Goal: Task Accomplishment & Management: Manage account settings

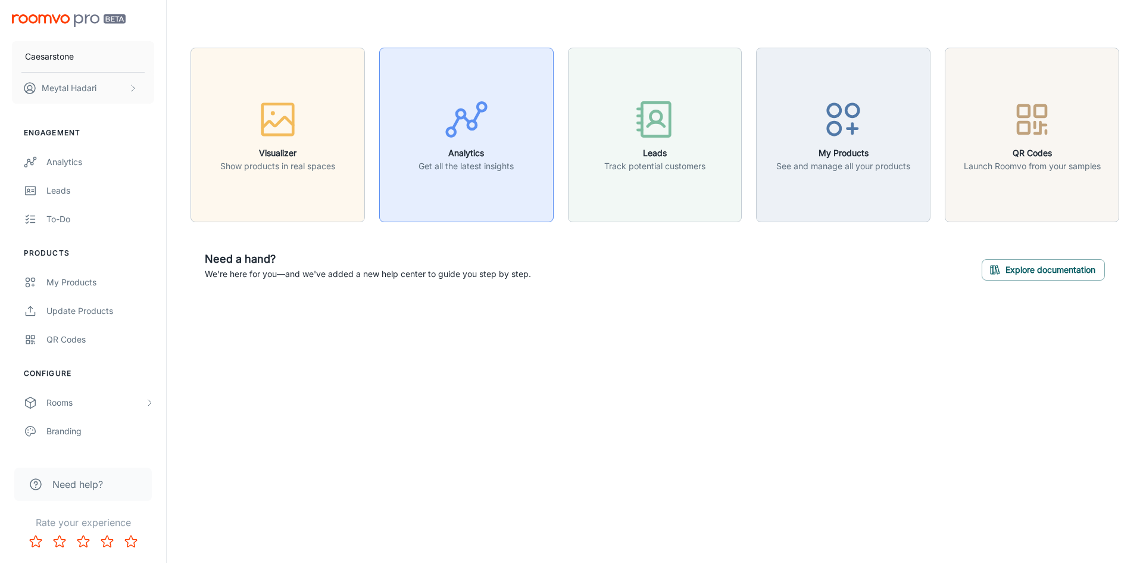
click at [484, 144] on div "button" at bounding box center [465, 121] width 95 height 49
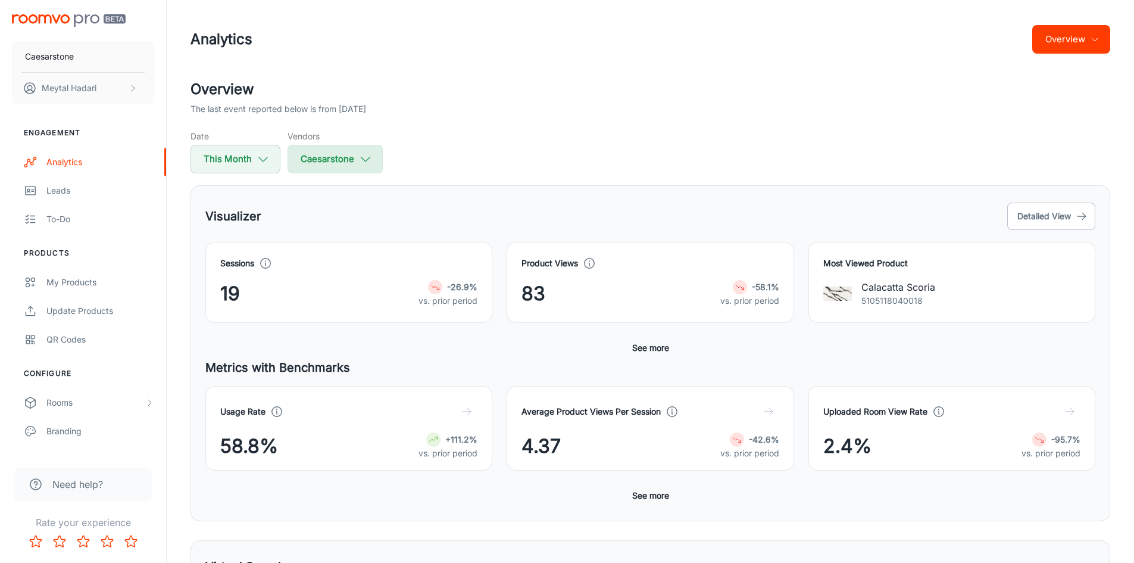
click at [365, 158] on icon "button" at bounding box center [365, 158] width 13 height 13
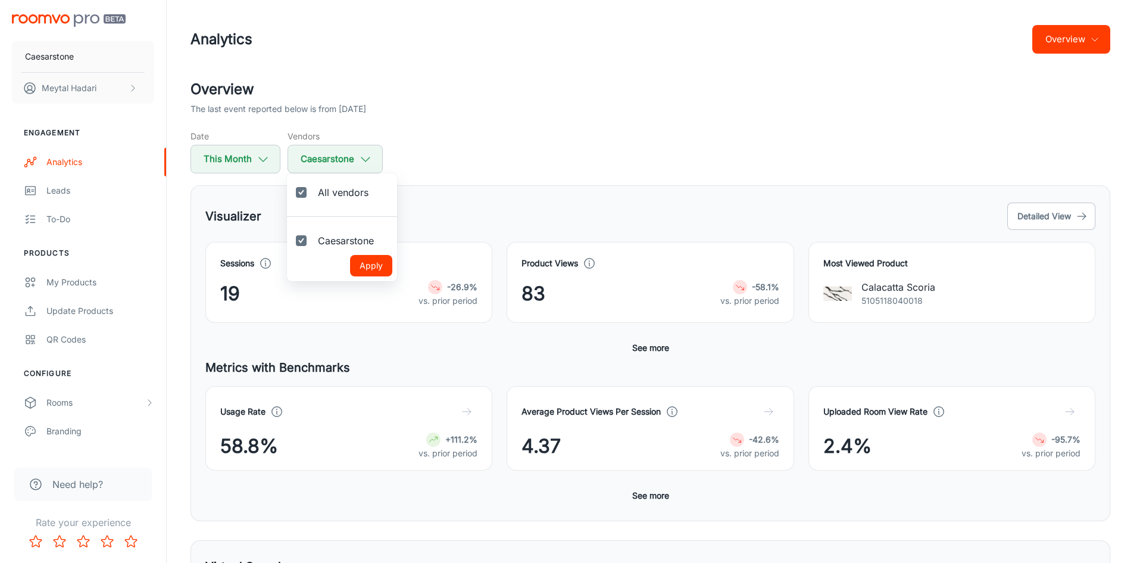
click at [365, 157] on div at bounding box center [571, 281] width 1143 height 563
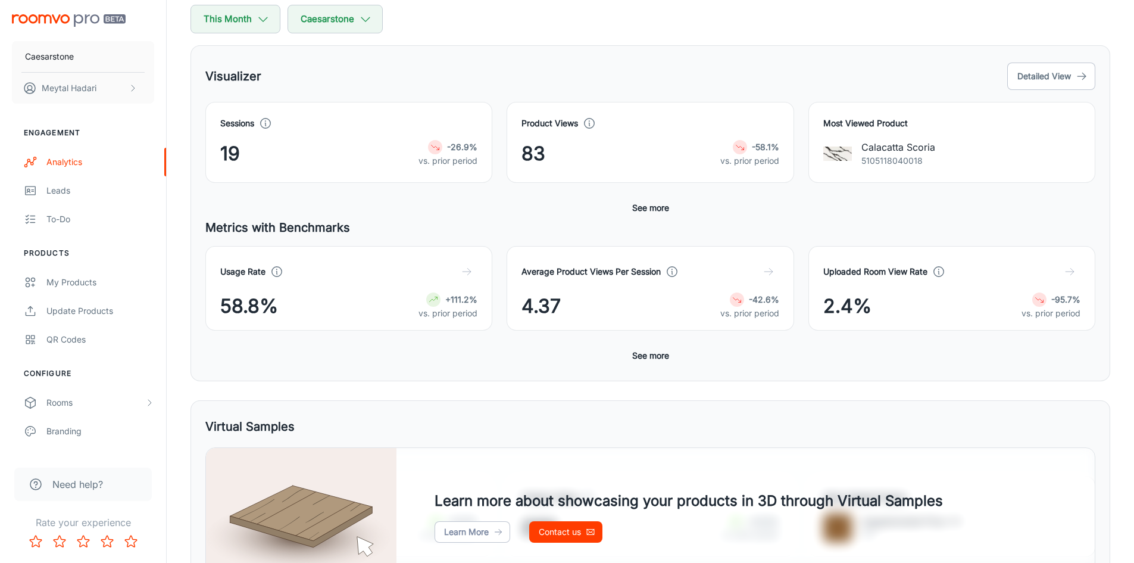
scroll to position [119, 0]
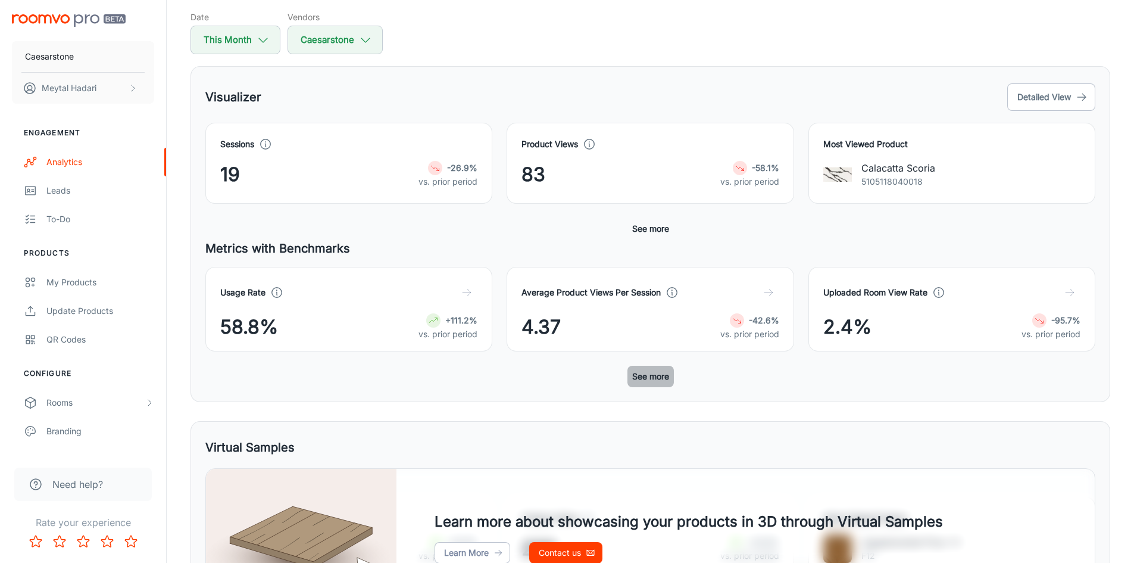
click at [637, 386] on button "See more" at bounding box center [650, 376] width 46 height 21
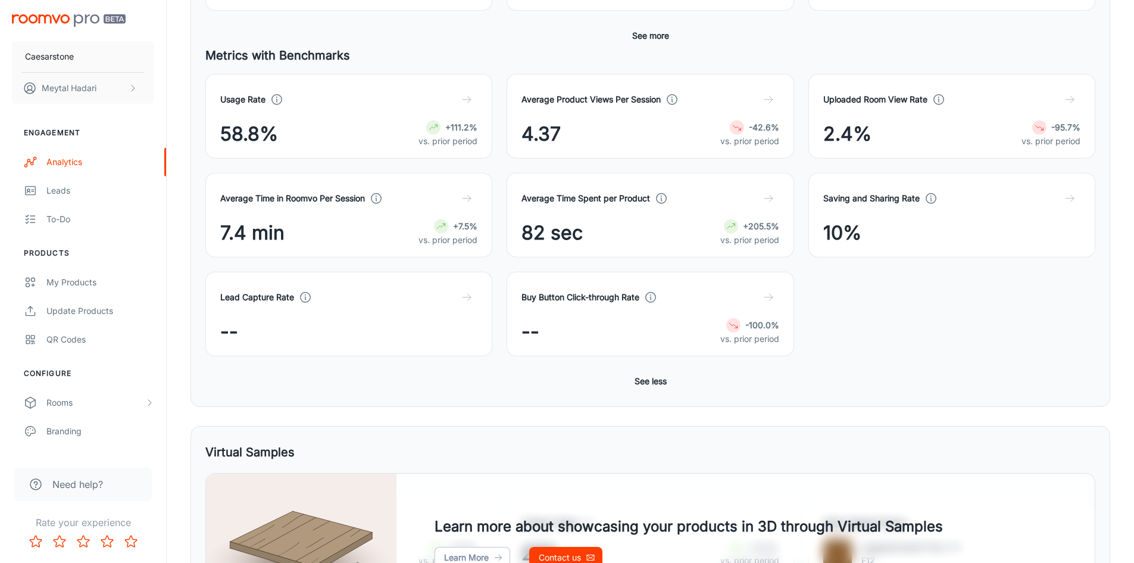
scroll to position [298, 0]
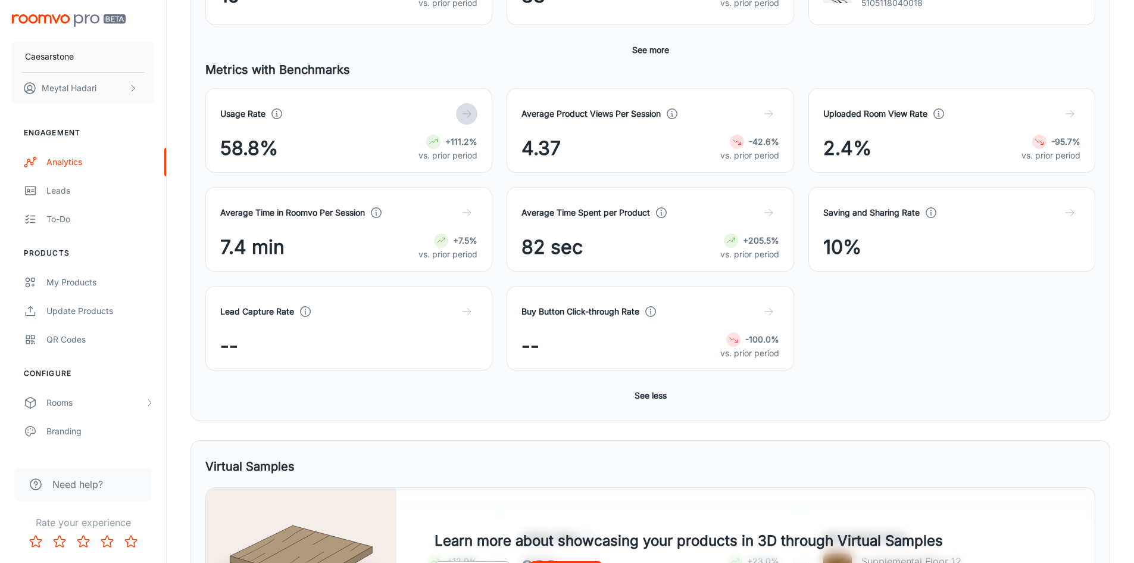
click at [467, 120] on icon "button" at bounding box center [467, 114] width 12 height 12
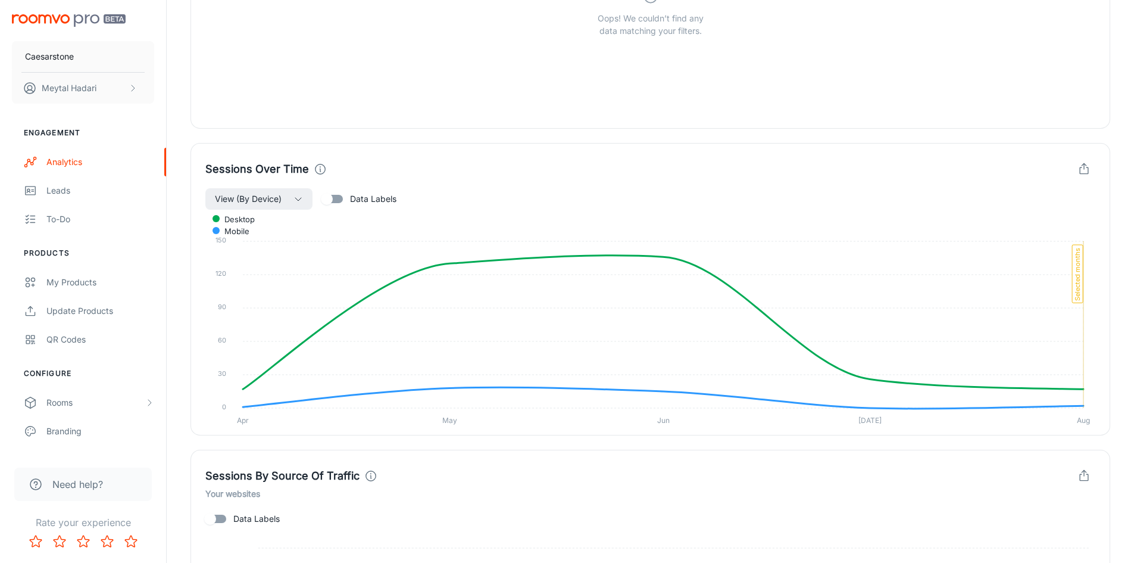
scroll to position [838, 0]
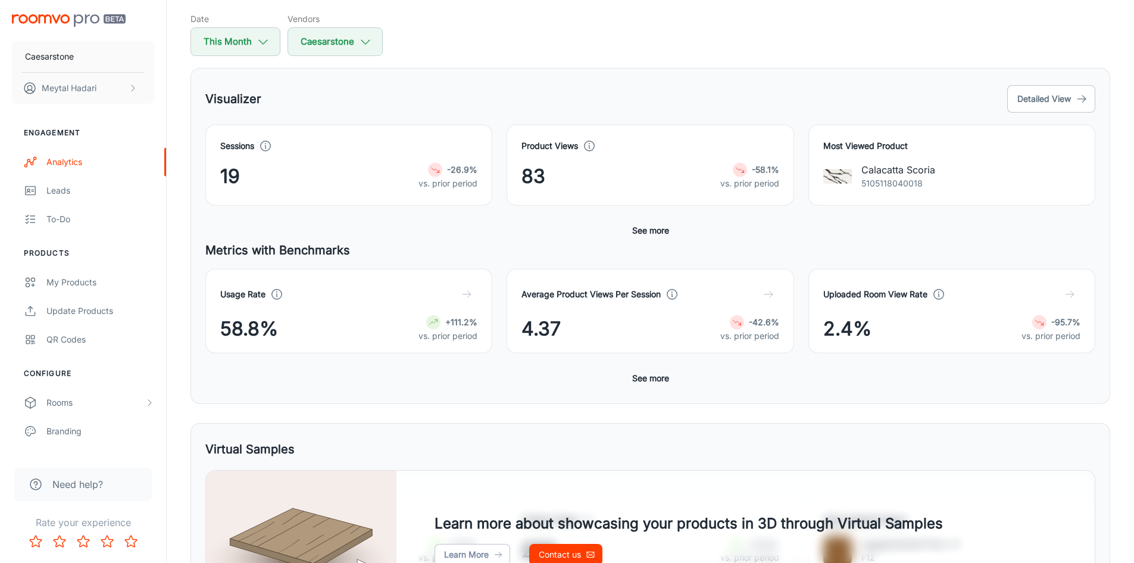
scroll to position [119, 0]
click at [470, 298] on icon "button" at bounding box center [467, 292] width 12 height 12
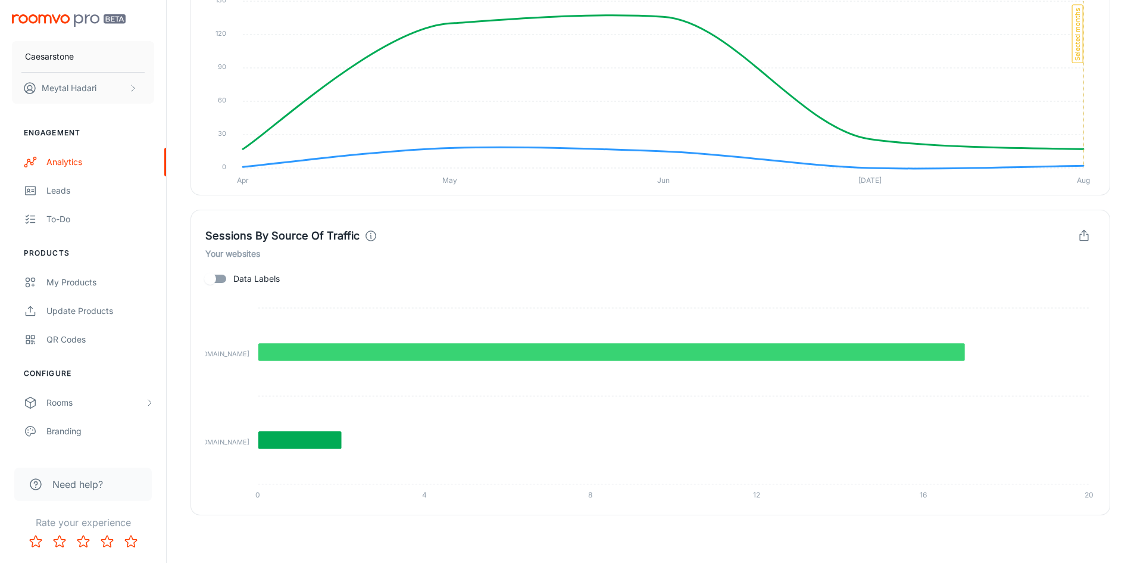
scroll to position [609, 0]
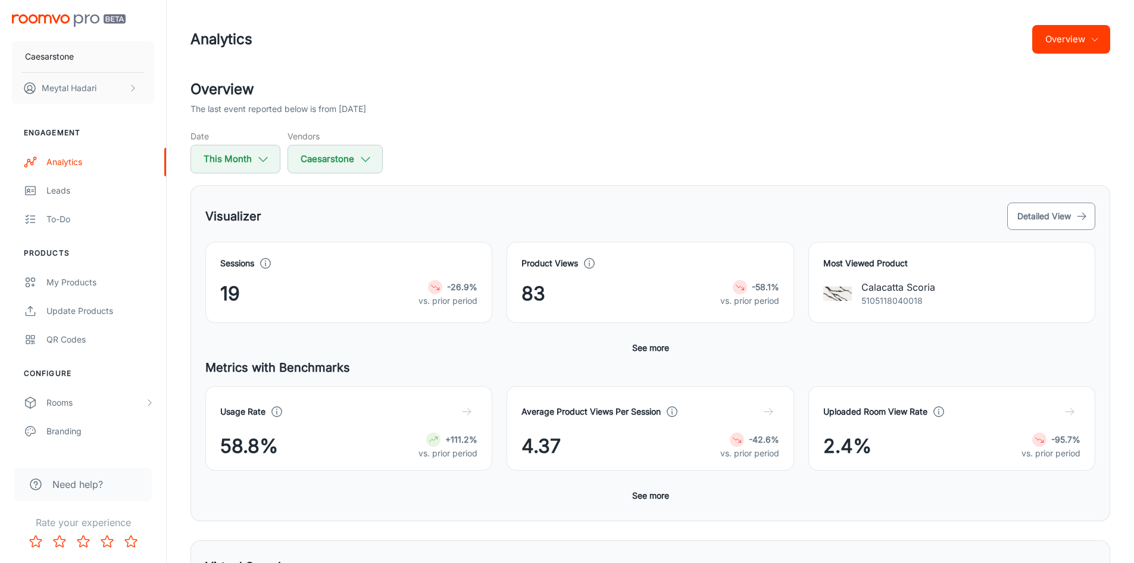
click at [1034, 214] on button "Detailed View" at bounding box center [1051, 215] width 88 height 27
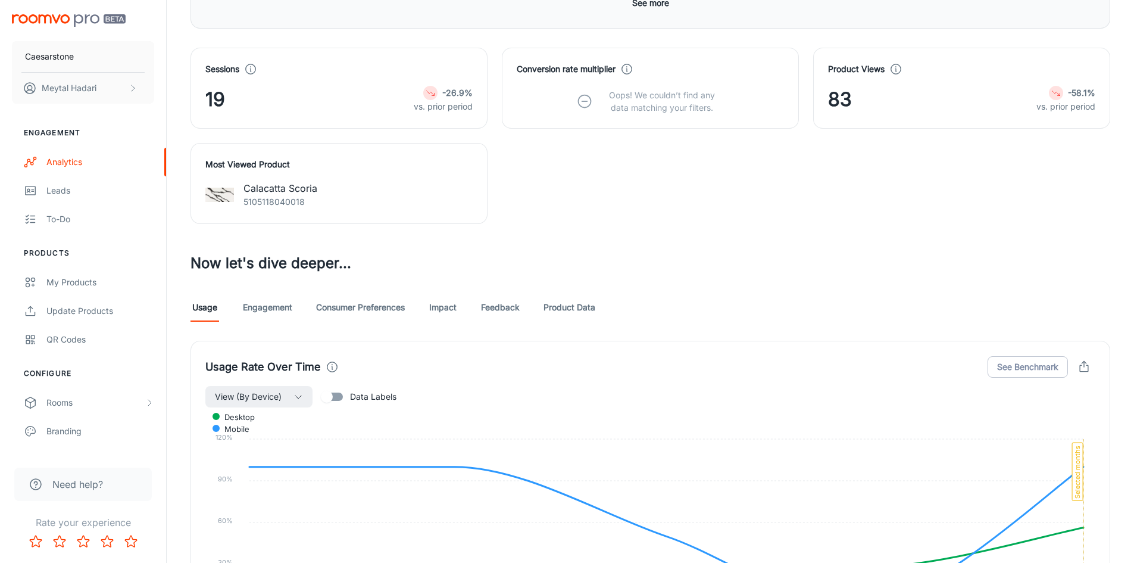
scroll to position [357, 0]
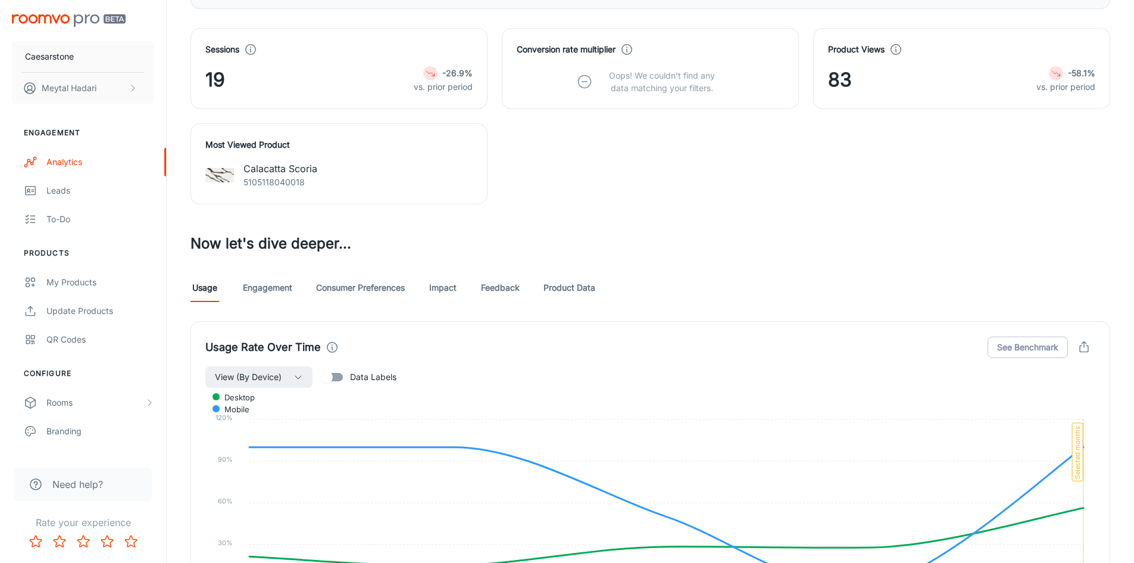
click at [260, 298] on link "Engagement" at bounding box center [267, 287] width 49 height 29
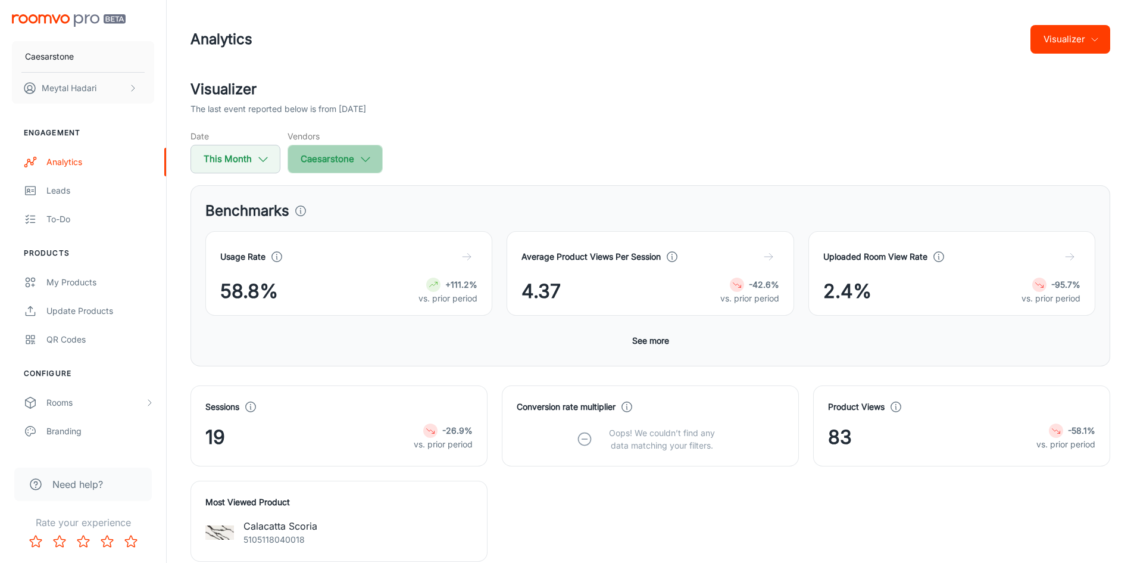
click at [362, 167] on button "Caesarstone" at bounding box center [335, 159] width 95 height 29
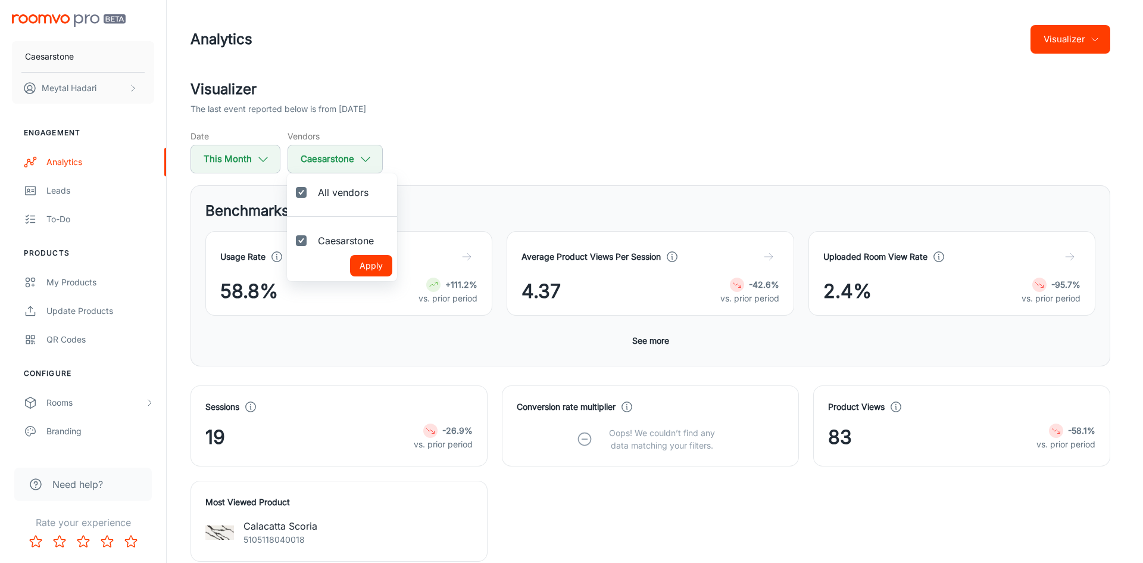
click at [831, 153] on div at bounding box center [571, 281] width 1143 height 563
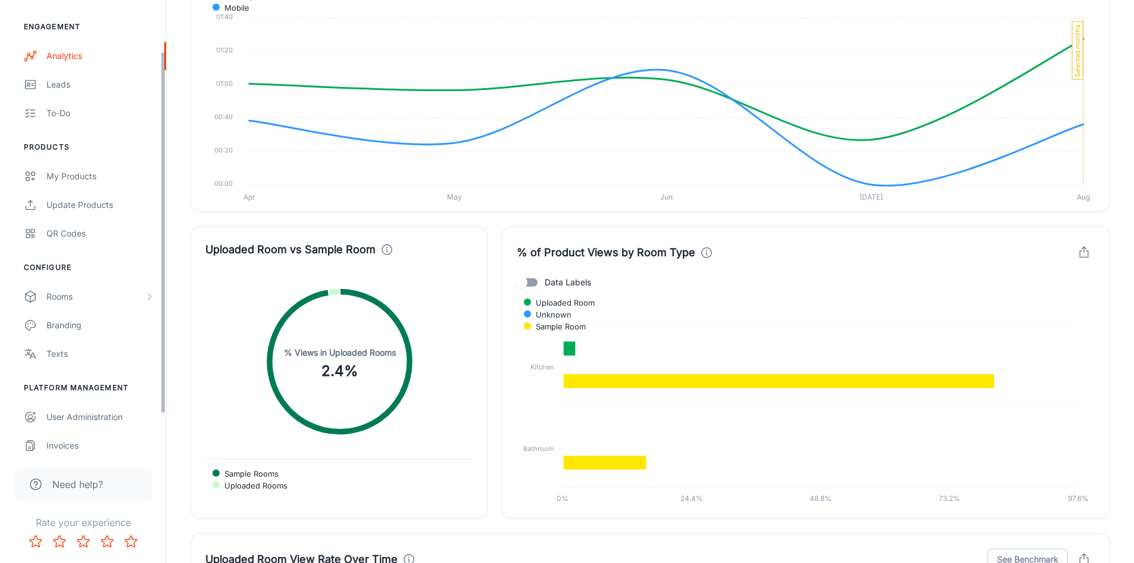
scroll to position [113, 0]
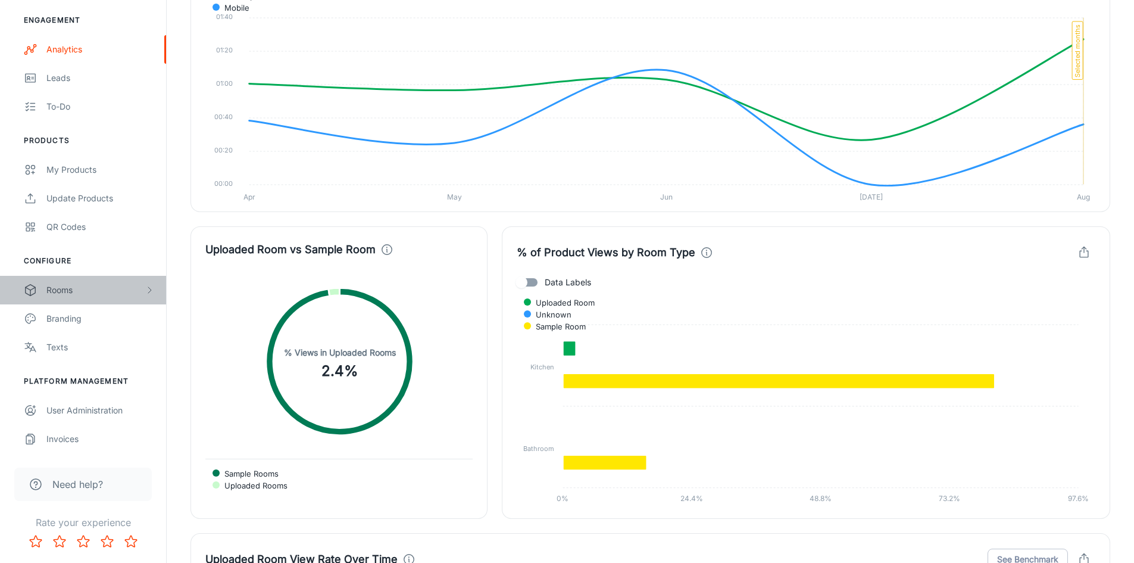
click at [102, 293] on div "Rooms" at bounding box center [95, 289] width 98 height 13
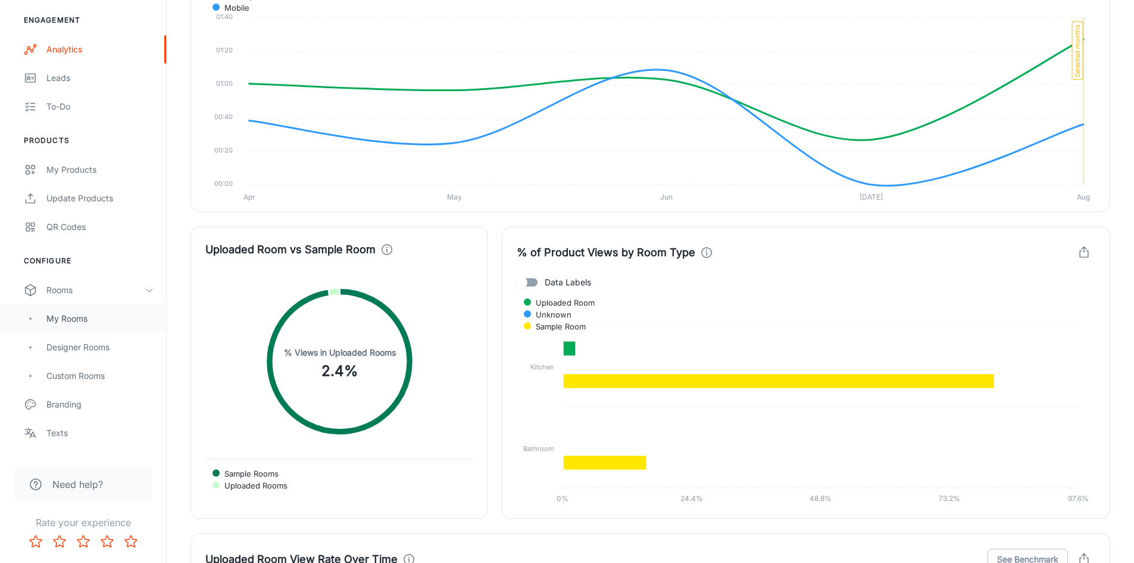
click at [85, 318] on div "My Rooms" at bounding box center [100, 318] width 108 height 13
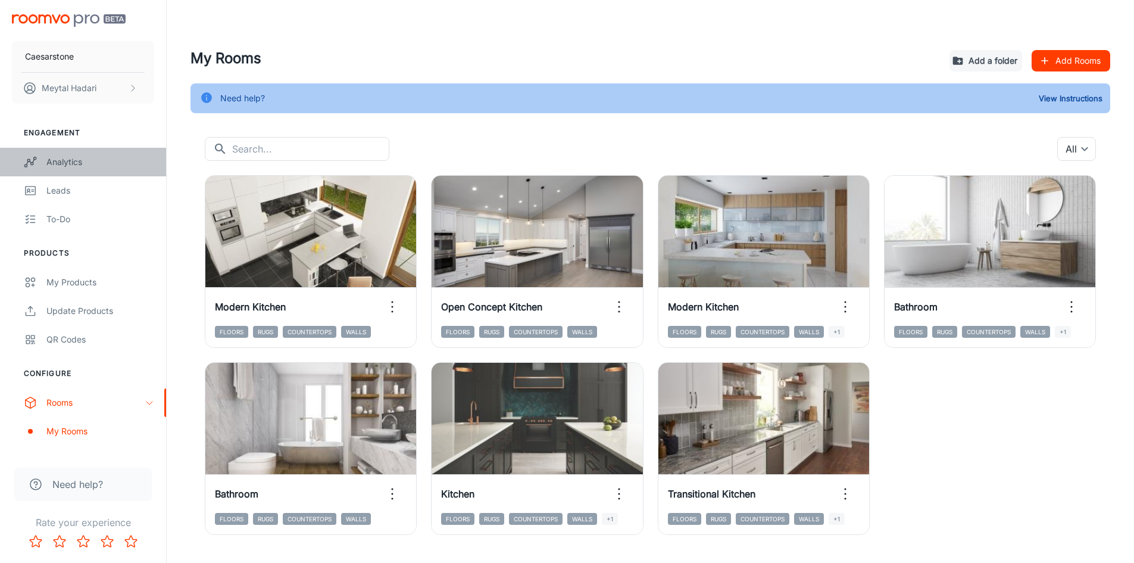
click at [70, 162] on div "Analytics" at bounding box center [100, 161] width 108 height 13
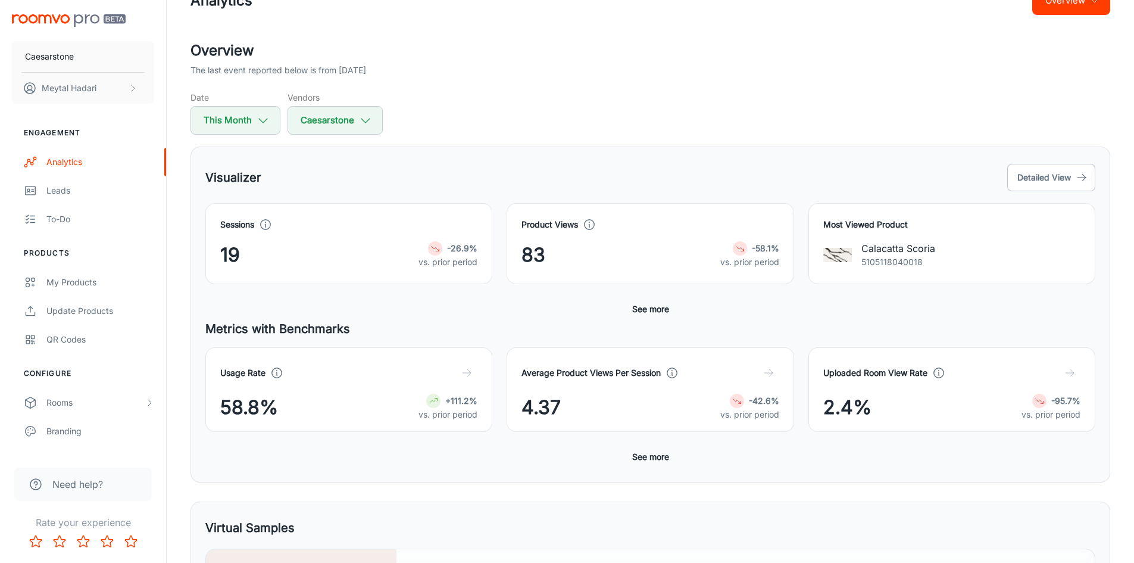
scroll to position [60, 0]
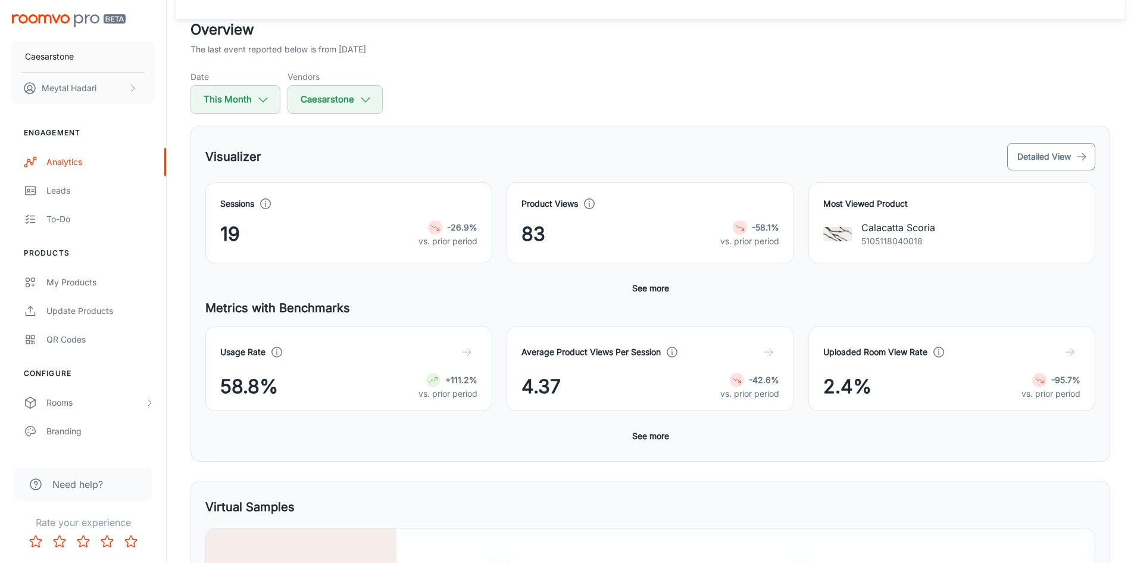
click at [1072, 155] on button "Detailed View" at bounding box center [1051, 156] width 88 height 27
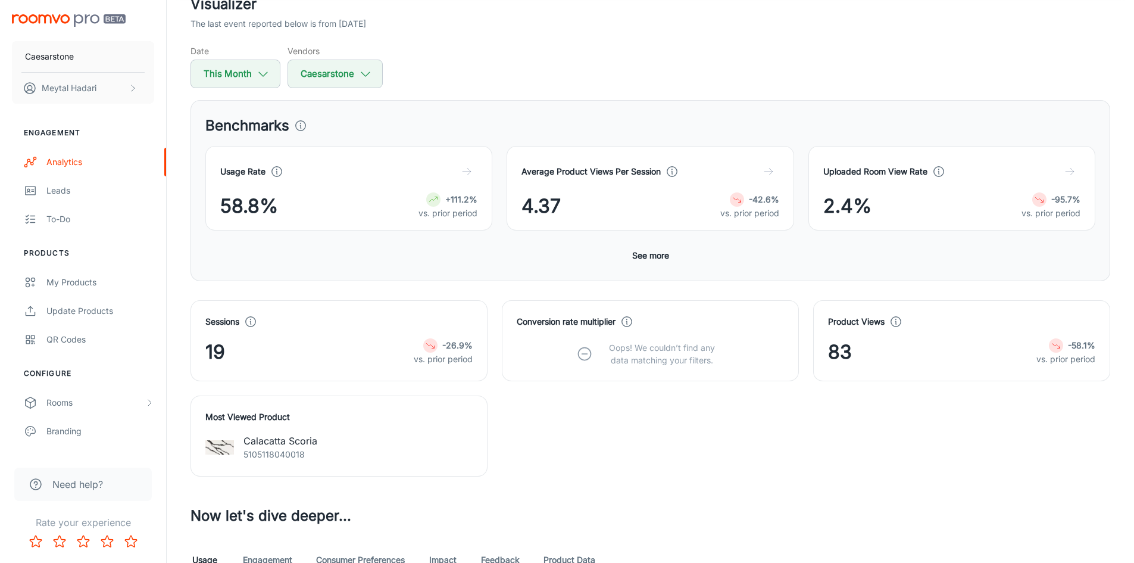
scroll to position [417, 0]
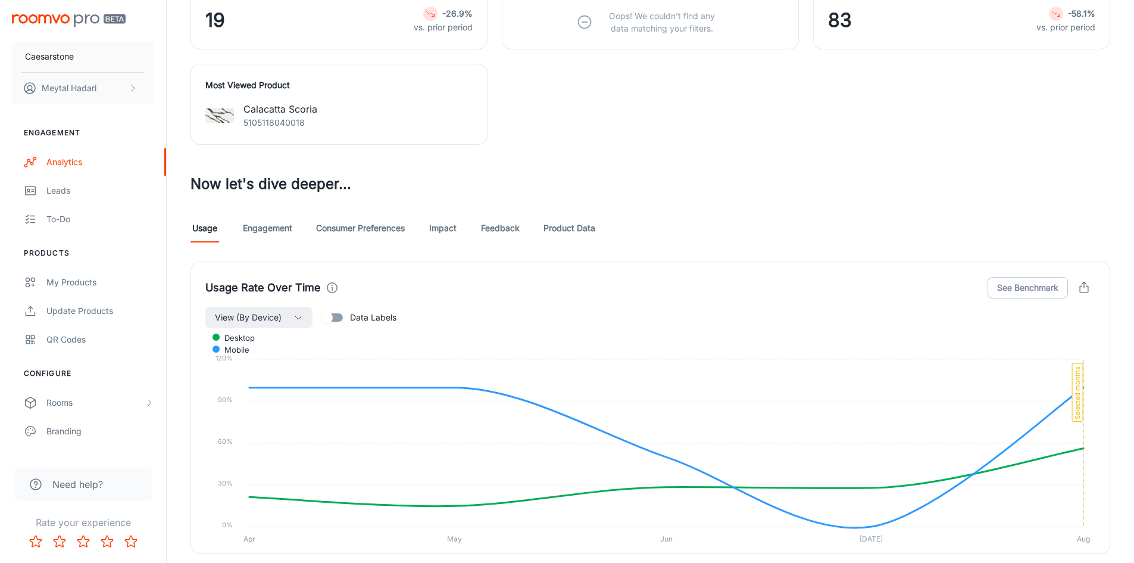
click at [266, 238] on link "Engagement" at bounding box center [267, 228] width 49 height 29
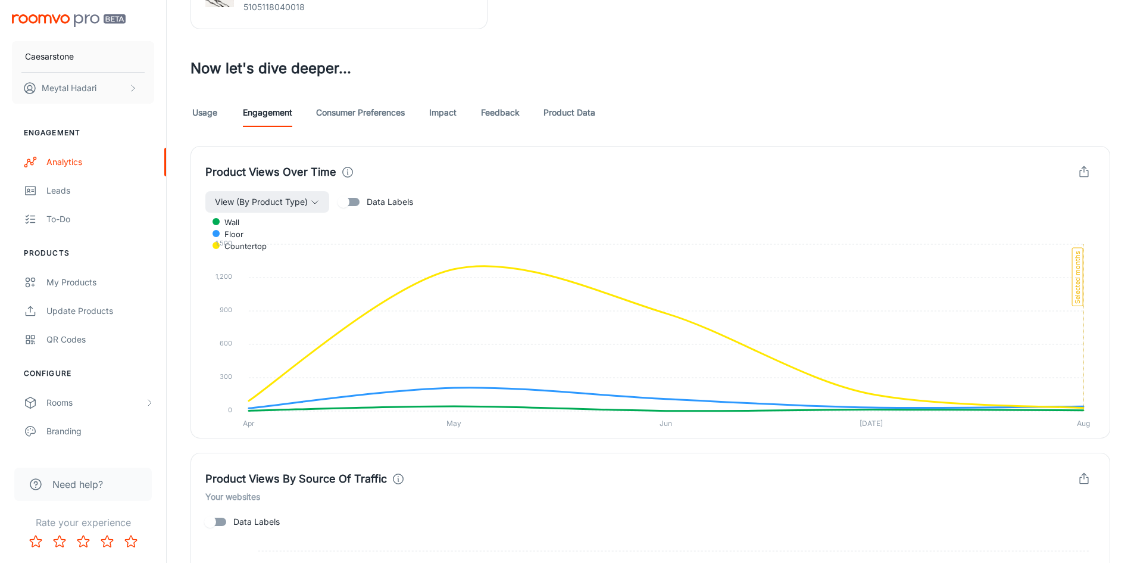
scroll to position [476, 0]
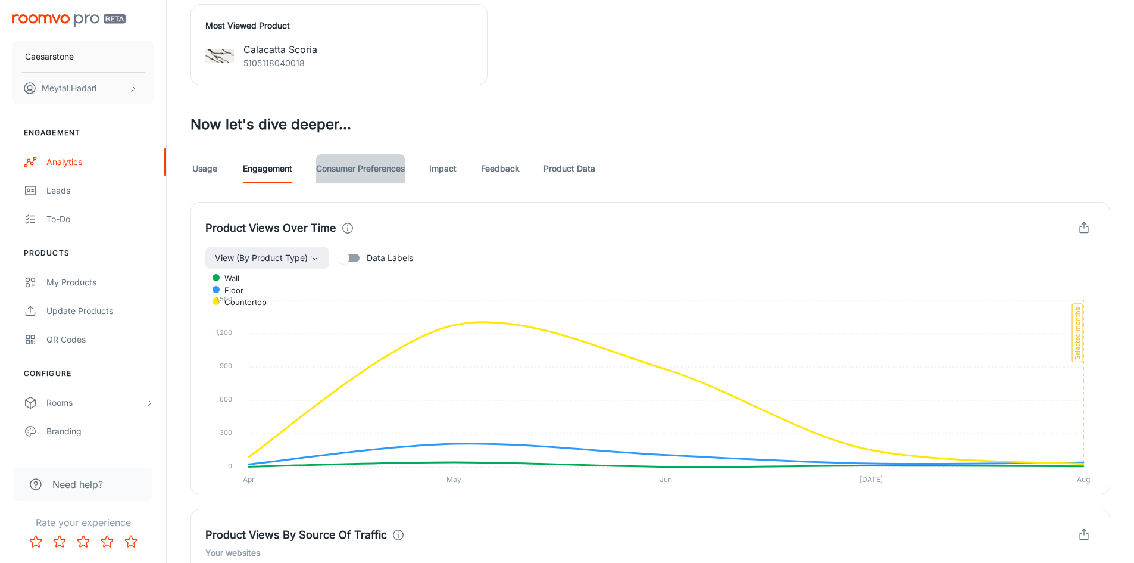
click at [363, 183] on link "Consumer Preferences" at bounding box center [360, 168] width 89 height 29
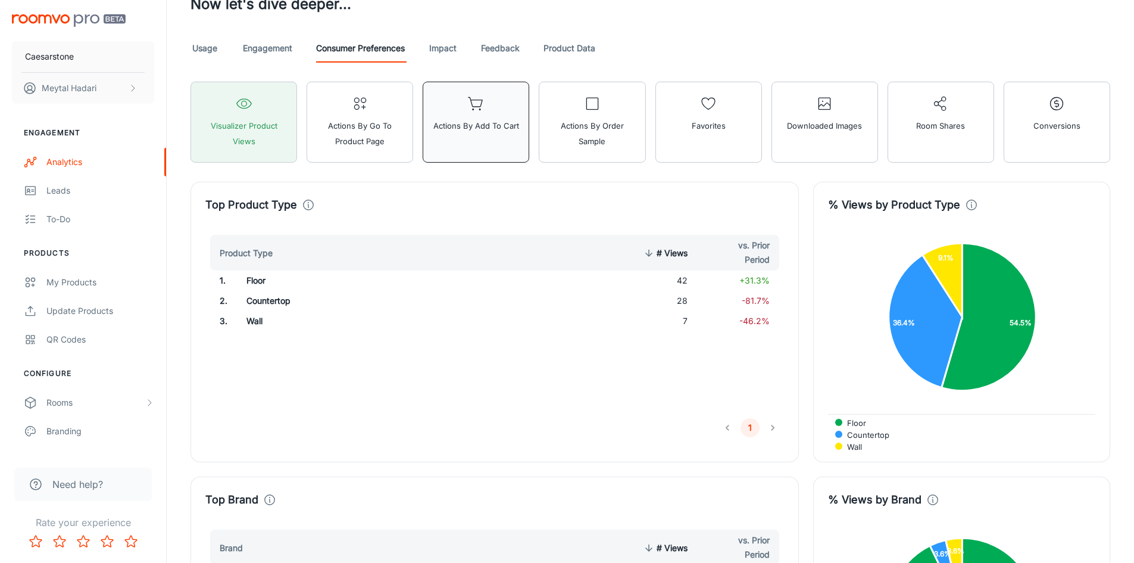
scroll to position [417, 0]
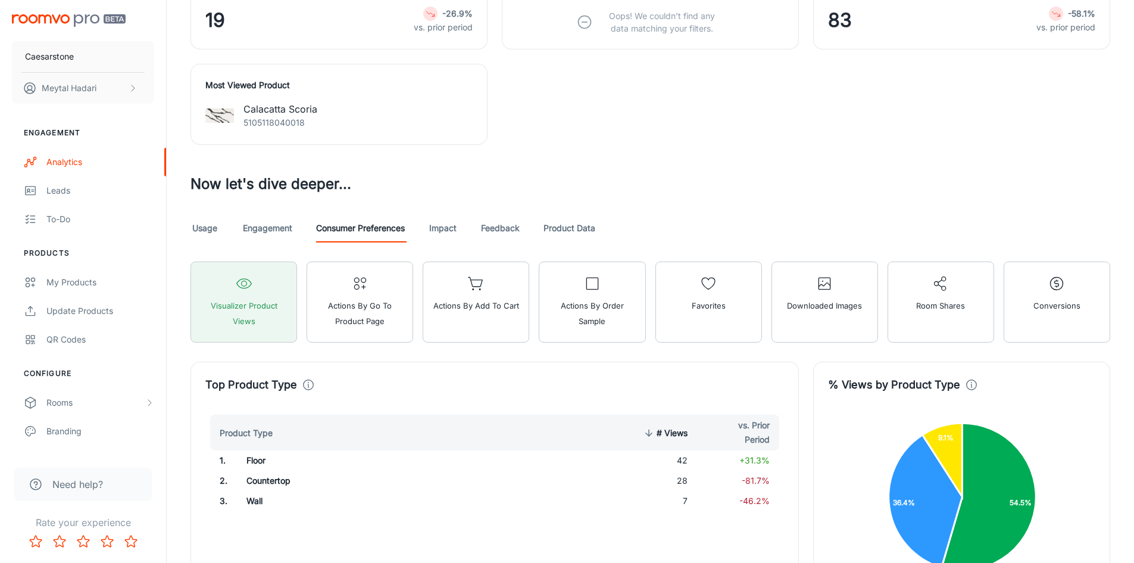
click at [270, 241] on link "Engagement" at bounding box center [267, 228] width 49 height 29
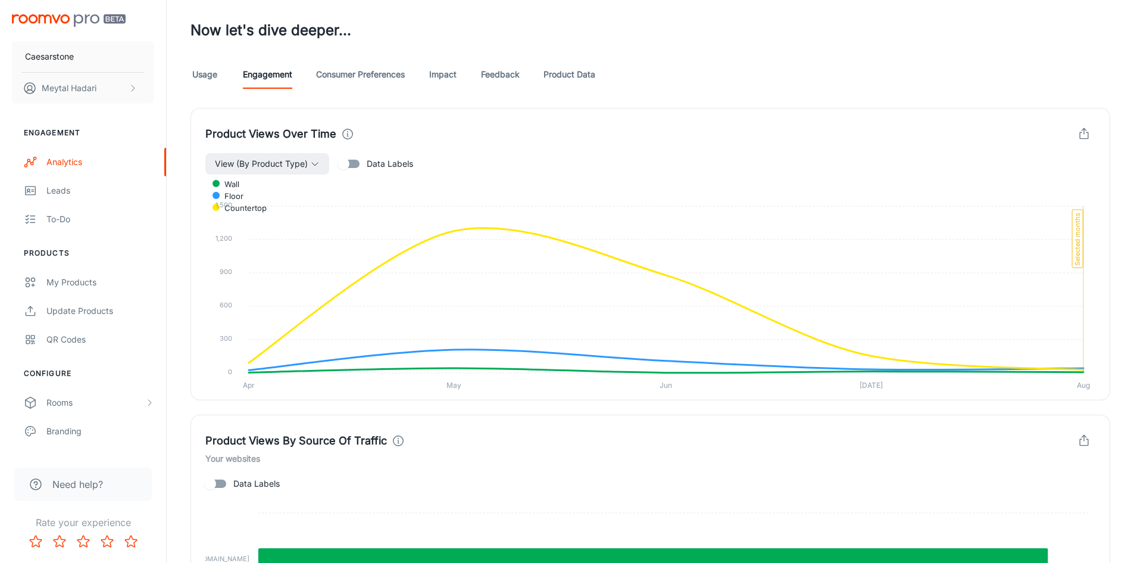
scroll to position [536, 0]
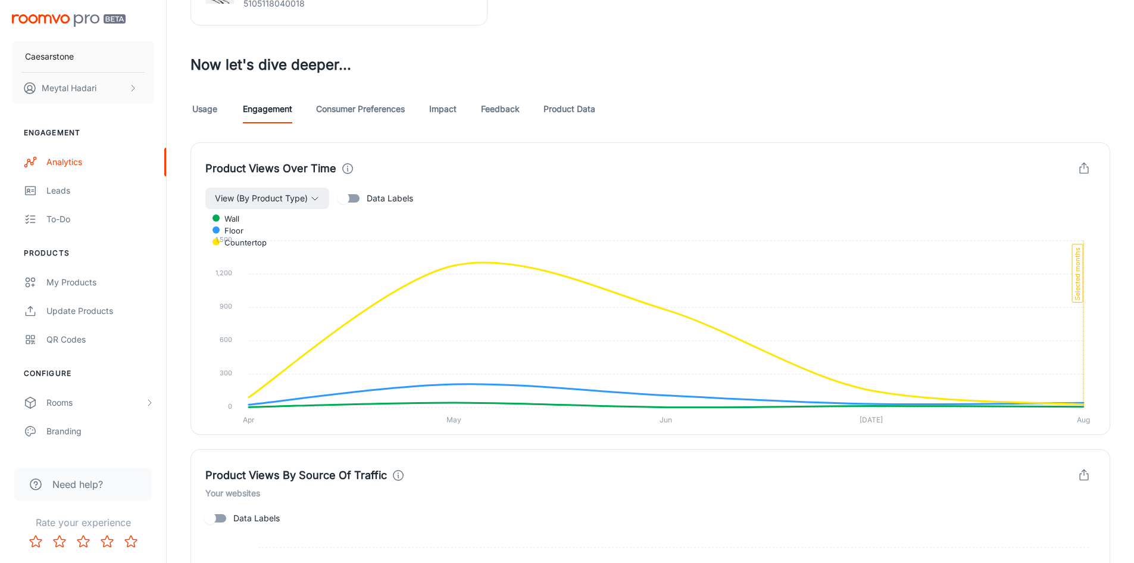
click at [335, 123] on link "Consumer Preferences" at bounding box center [360, 109] width 89 height 29
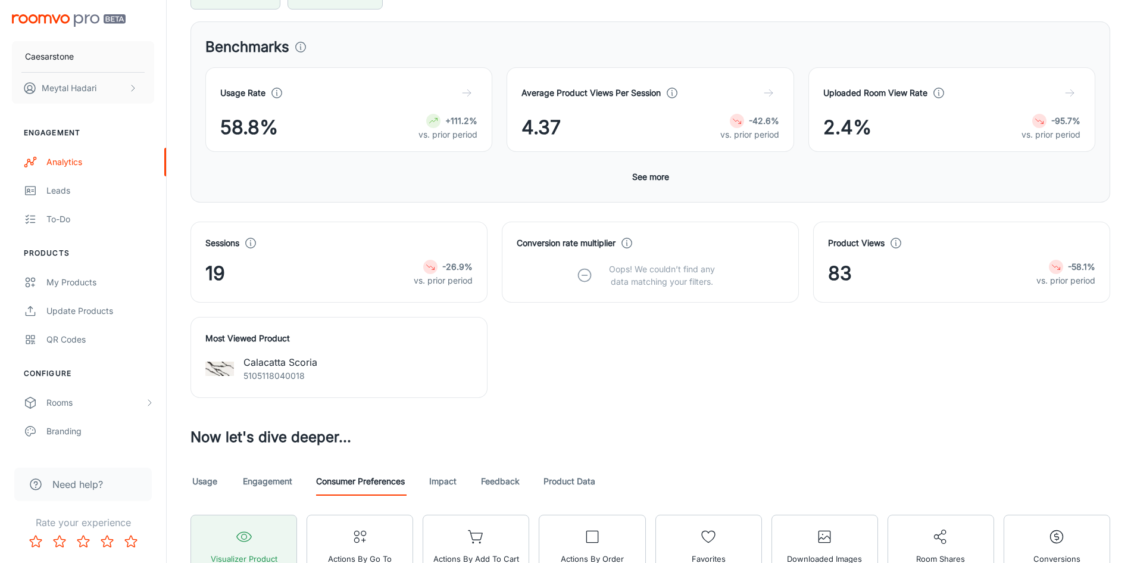
scroll to position [476, 0]
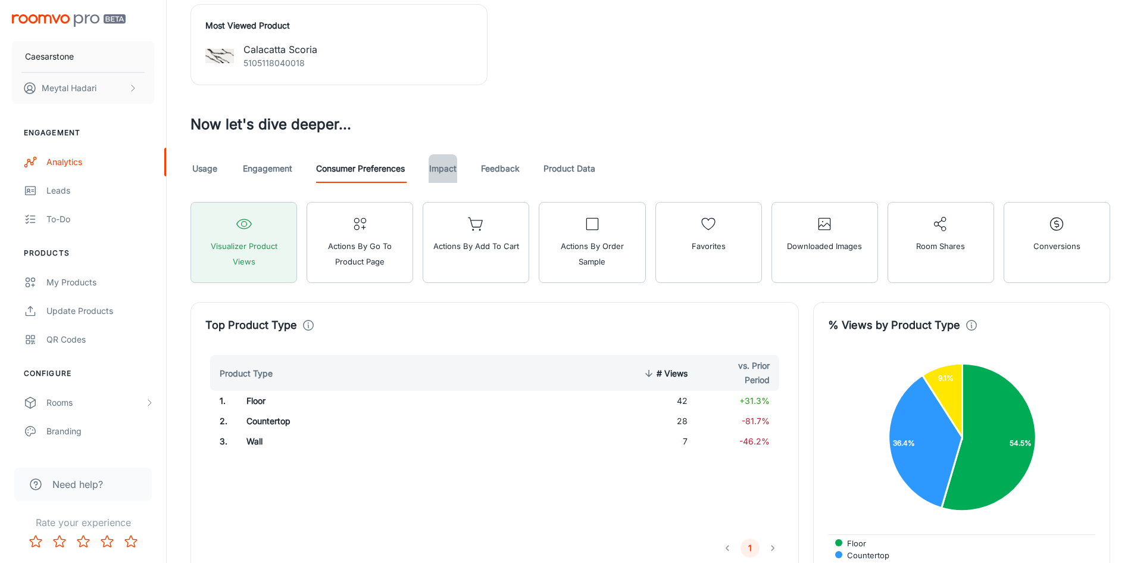
click at [449, 180] on link "Impact" at bounding box center [443, 168] width 29 height 29
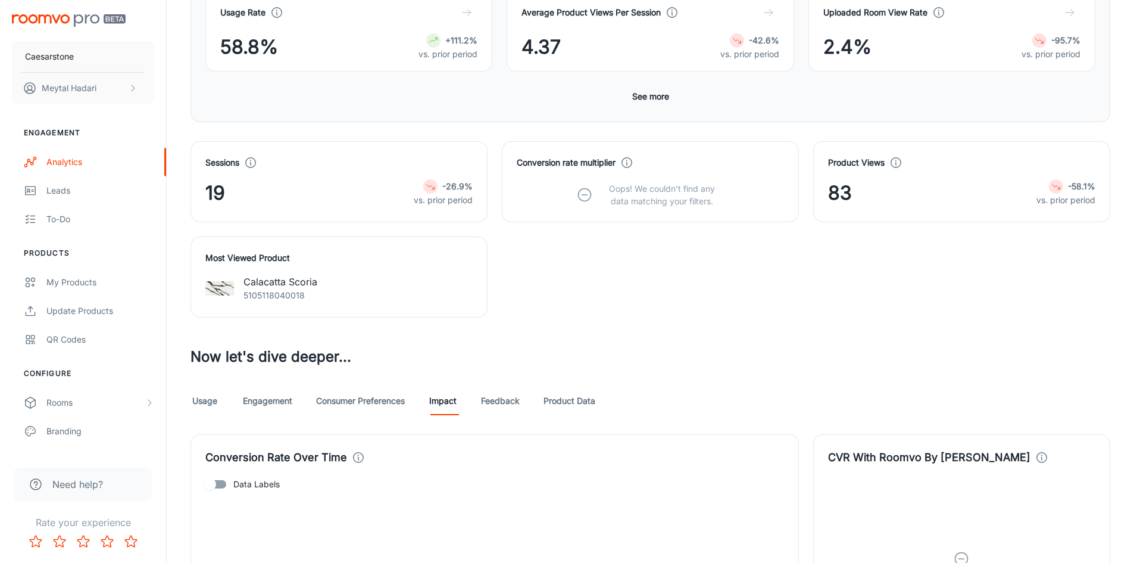
scroll to position [417, 0]
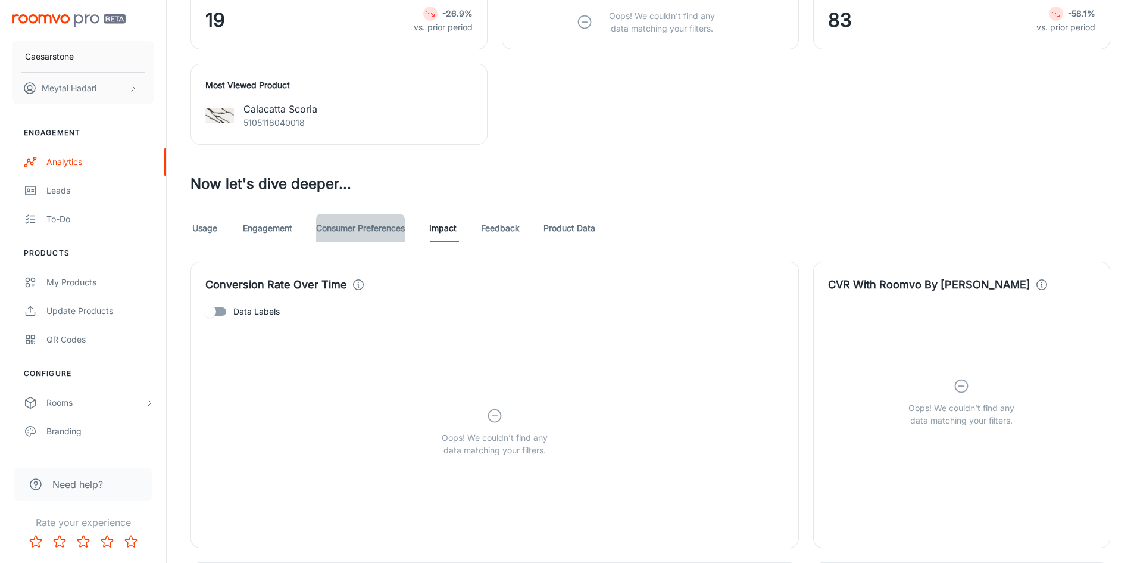
click at [380, 238] on link "Consumer Preferences" at bounding box center [360, 228] width 89 height 29
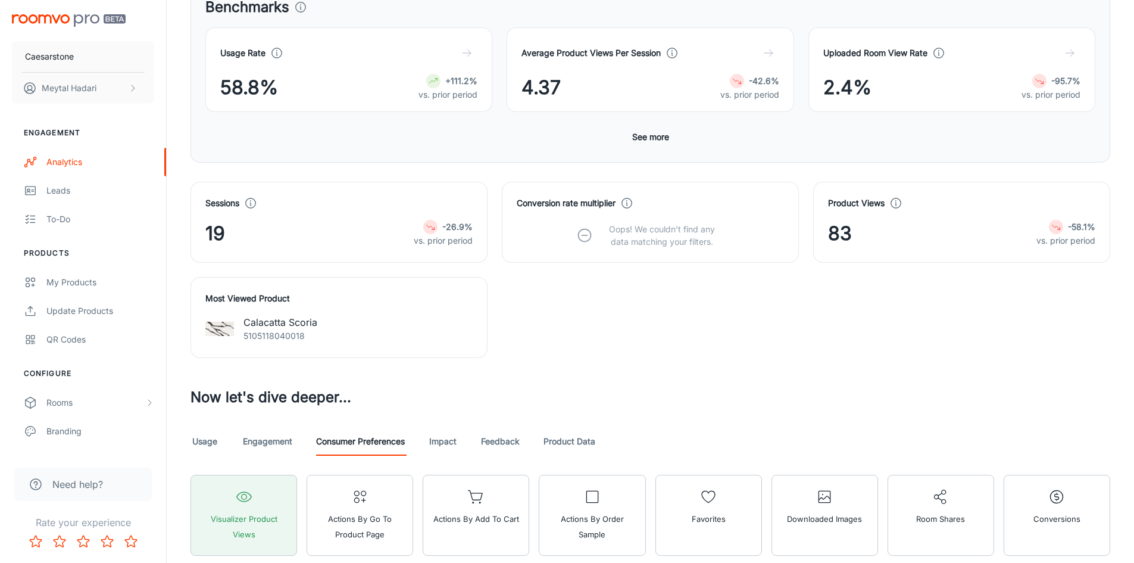
scroll to position [417, 0]
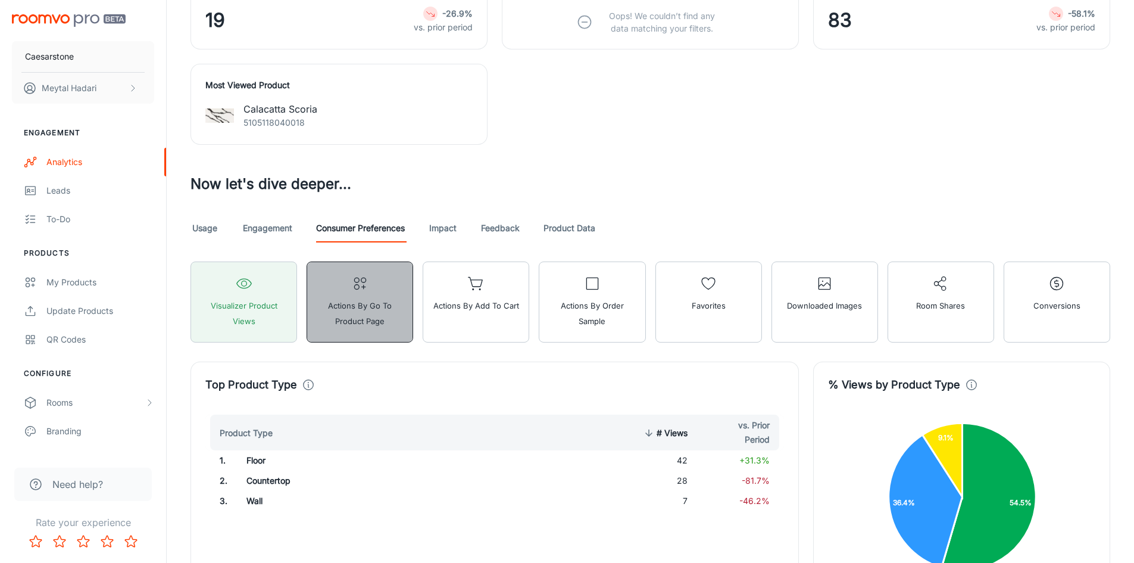
click at [385, 324] on span "Actions by Go To Product Page" at bounding box center [359, 313] width 91 height 31
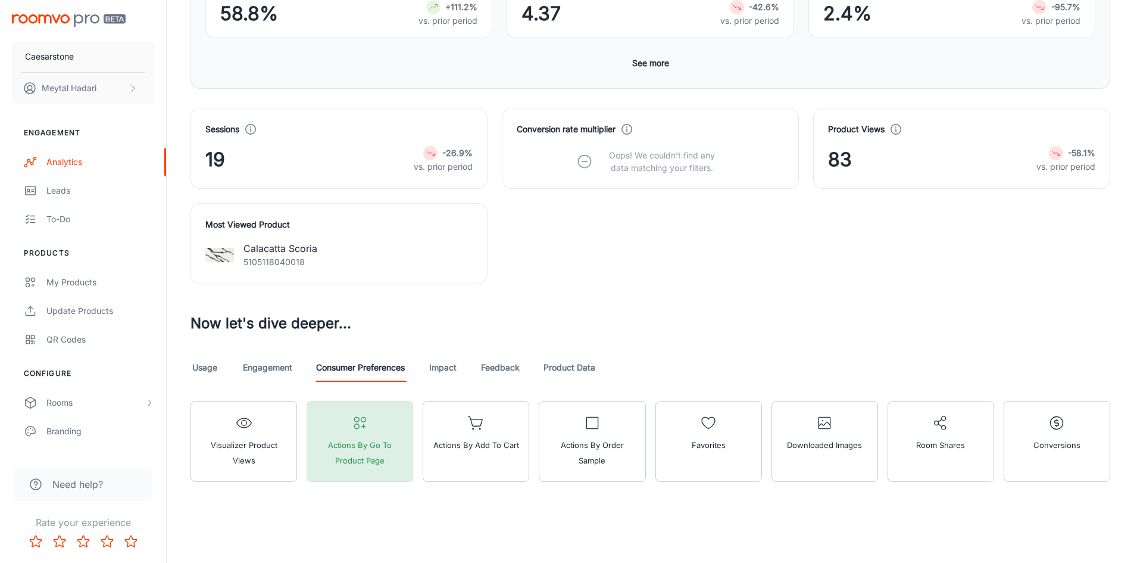
scroll to position [287, 0]
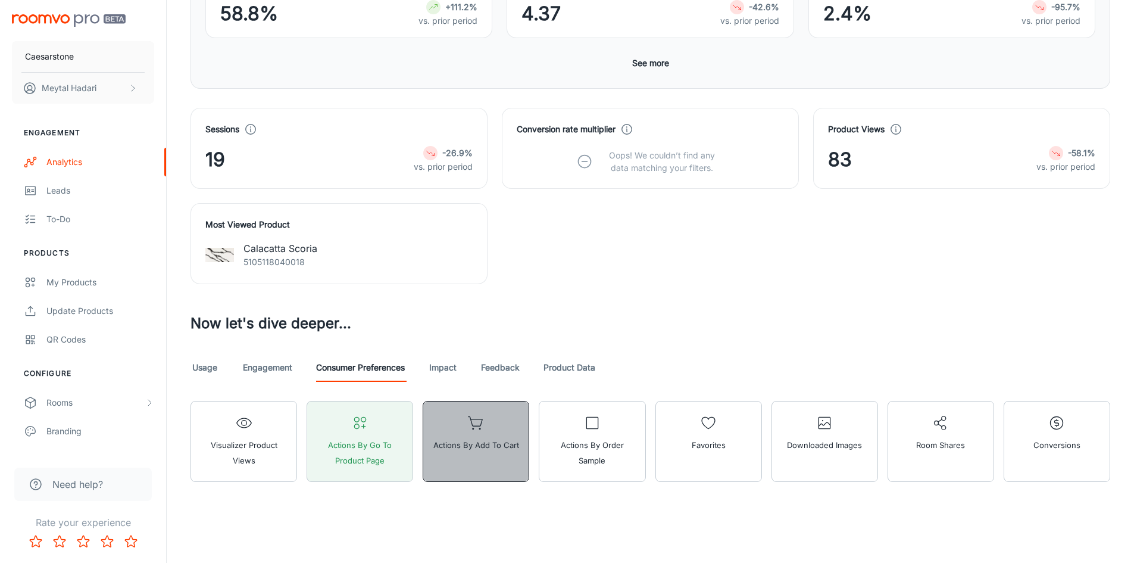
click at [452, 451] on span "Actions by Add to Cart" at bounding box center [476, 444] width 86 height 15
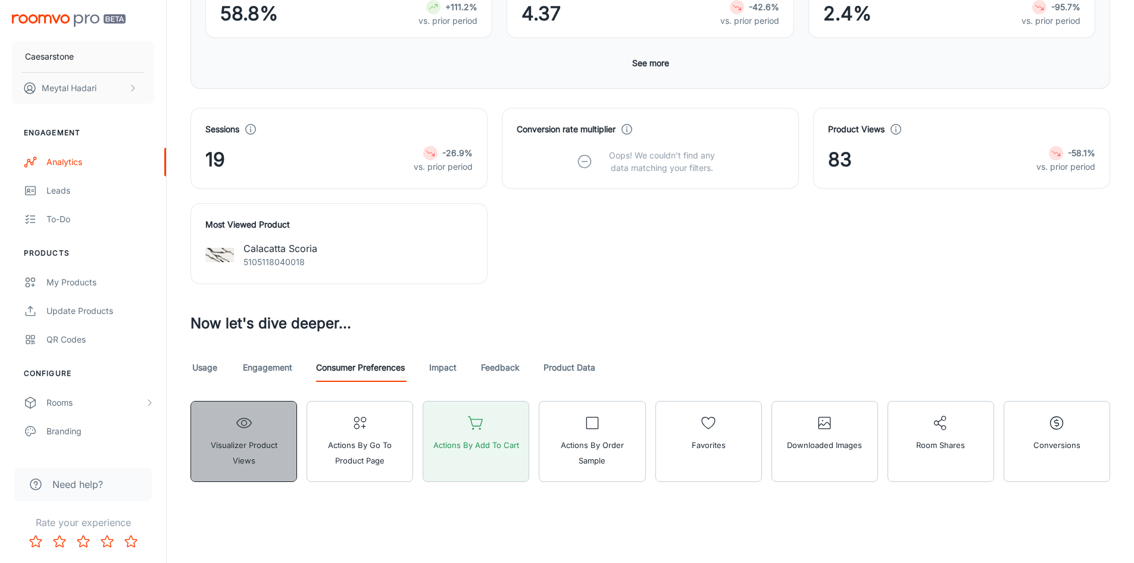
click at [242, 461] on button "Visualizer Product Views" at bounding box center [243, 441] width 107 height 81
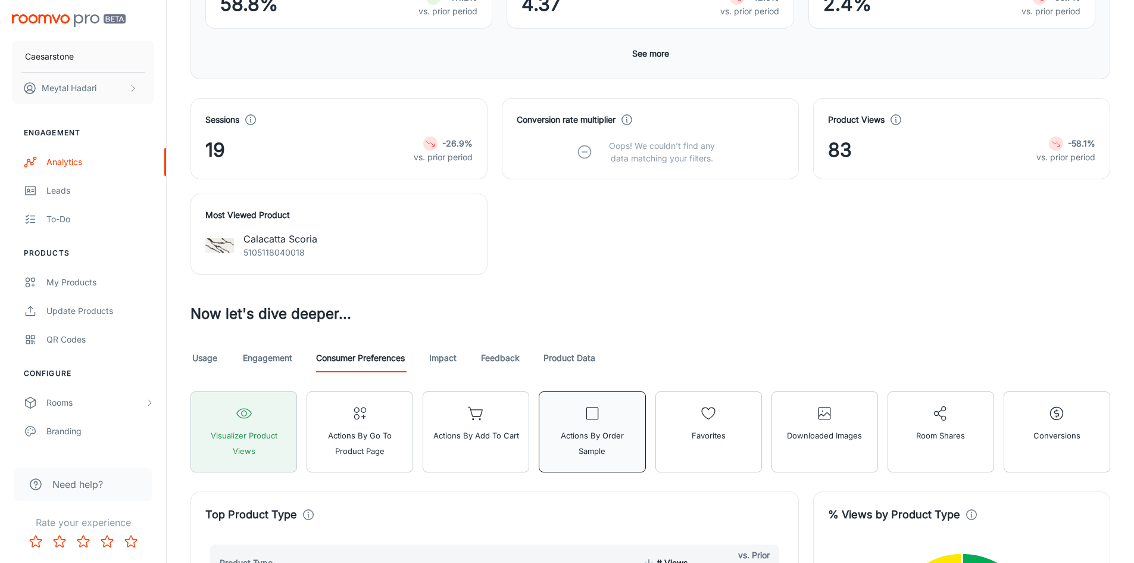
click at [608, 445] on span "Actions by Order Sample" at bounding box center [591, 442] width 91 height 31
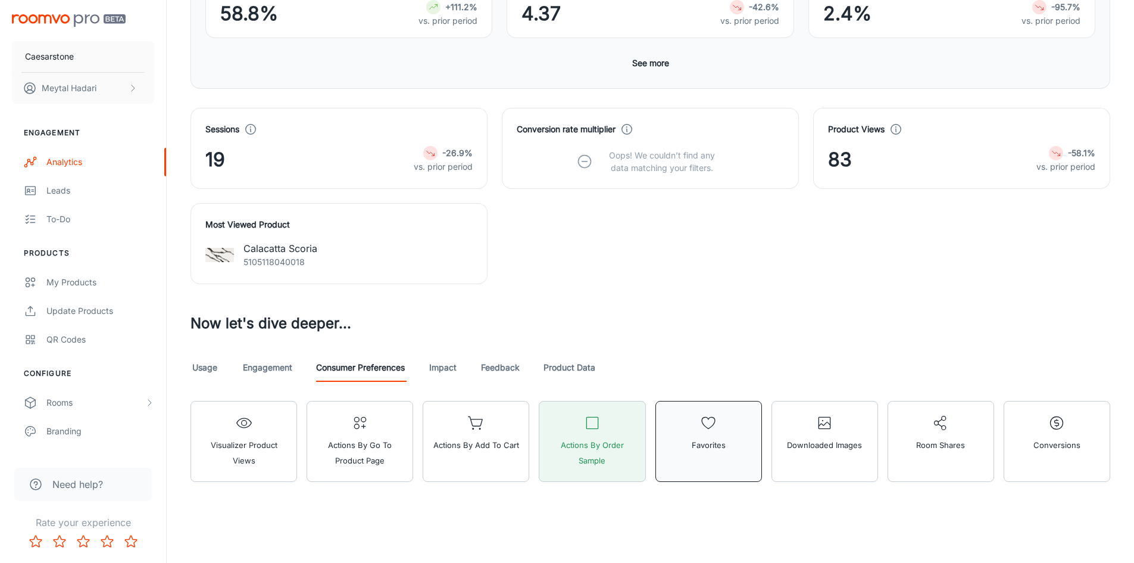
click at [697, 428] on button "Favorites" at bounding box center [708, 441] width 107 height 81
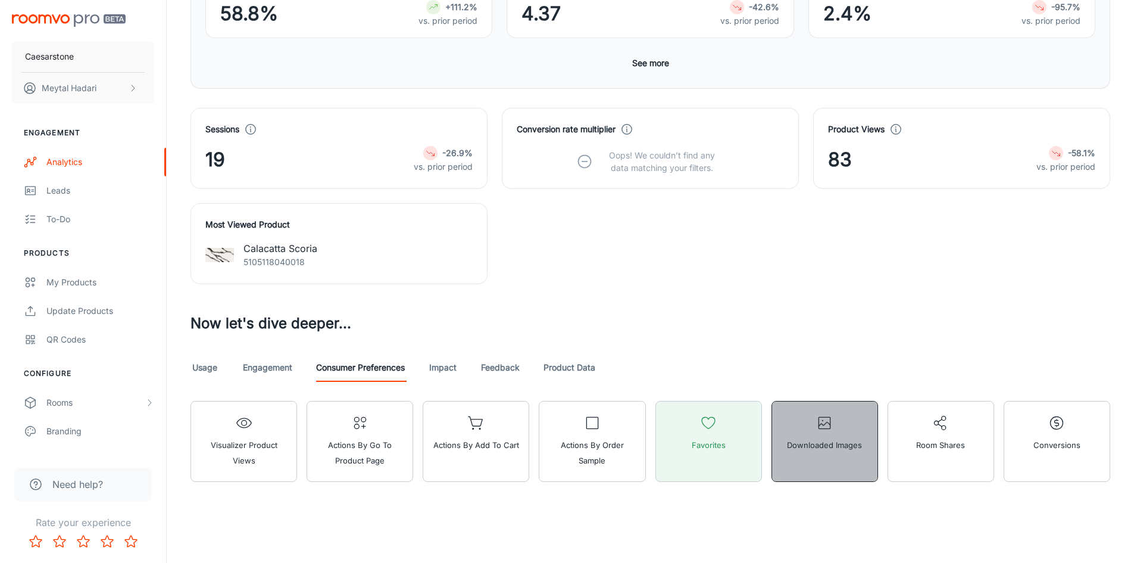
click at [808, 449] on span "Downloaded Images" at bounding box center [824, 444] width 75 height 15
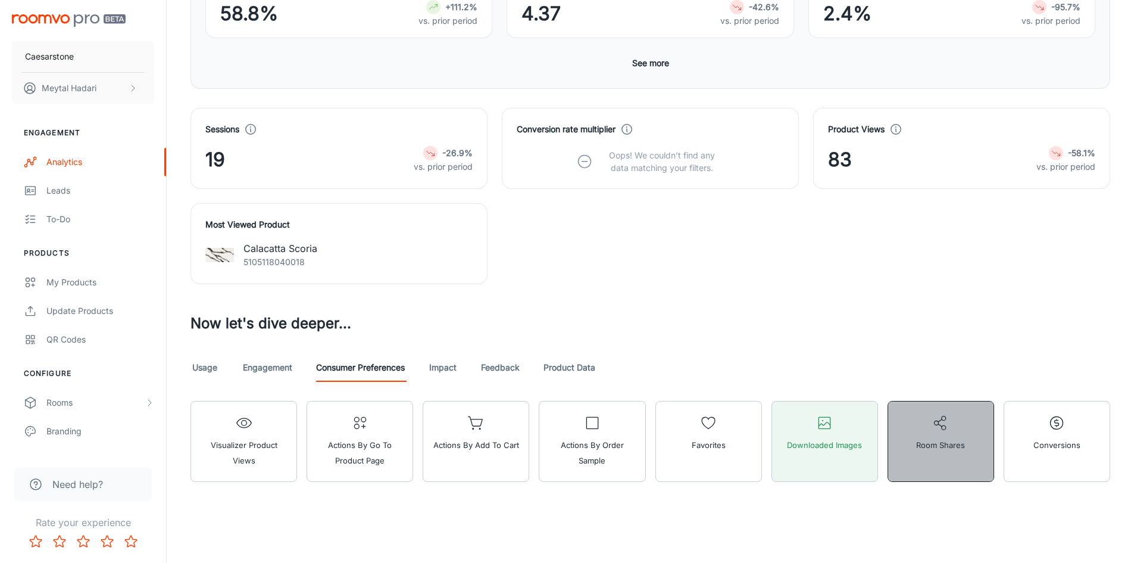
click at [943, 450] on span "Room Shares" at bounding box center [940, 444] width 49 height 15
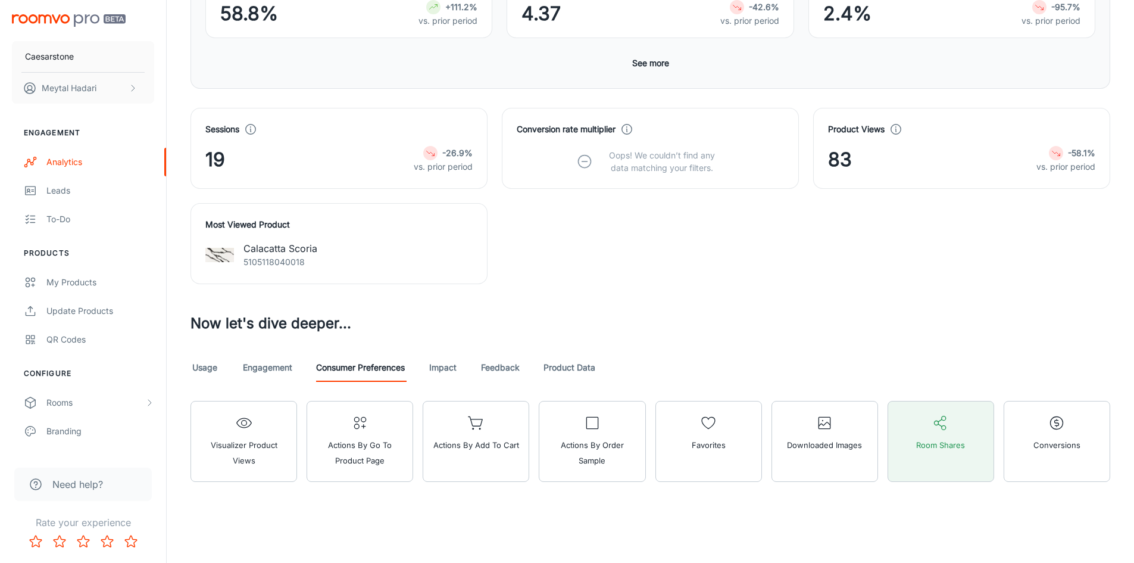
click at [446, 371] on link "Impact" at bounding box center [443, 367] width 29 height 29
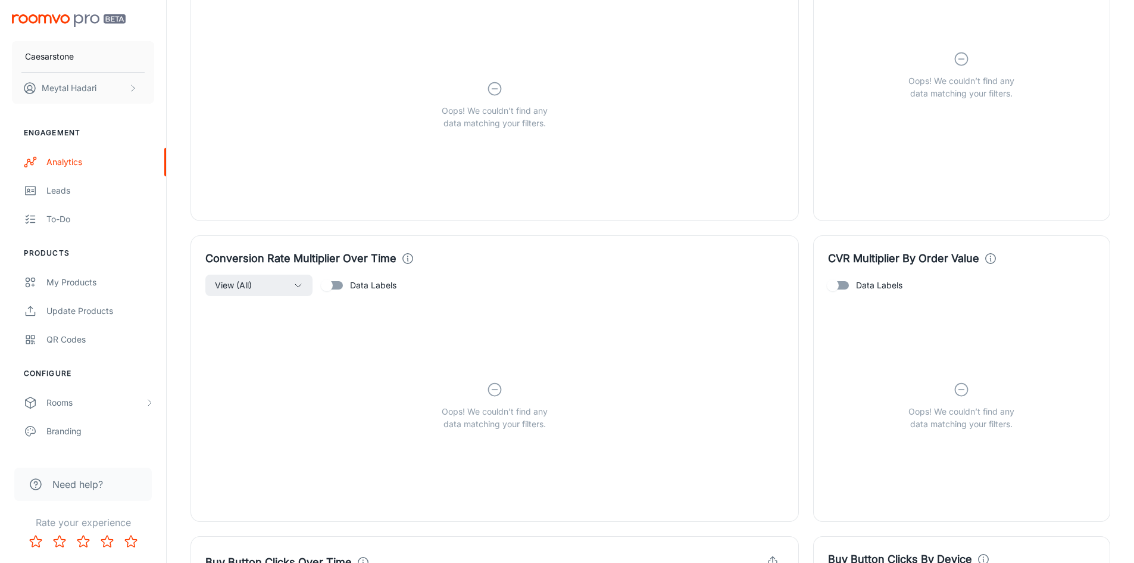
scroll to position [574, 0]
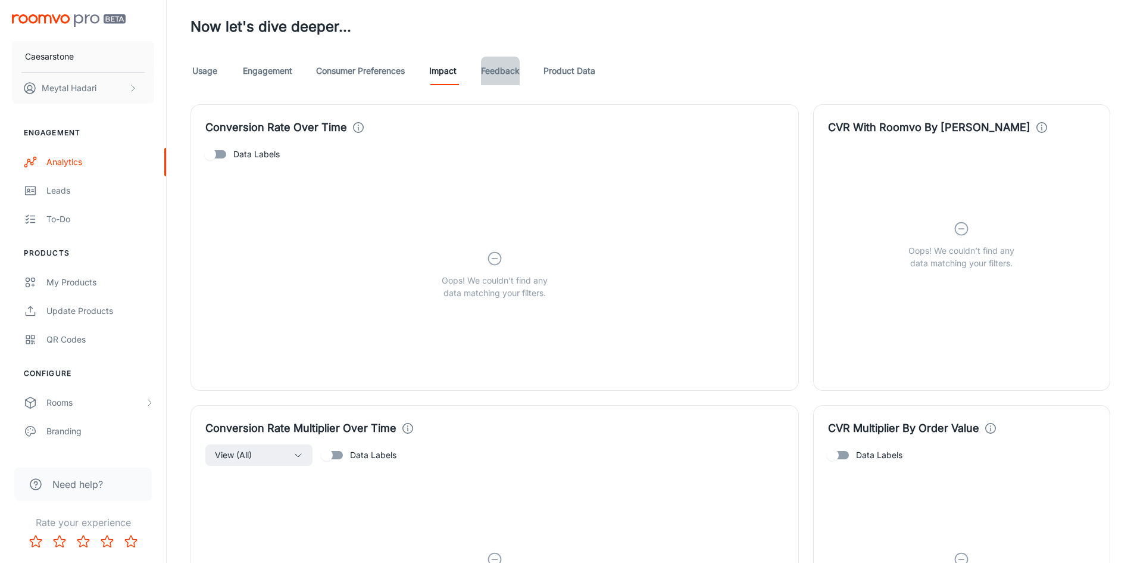
click at [506, 83] on link "Feedback" at bounding box center [500, 71] width 39 height 29
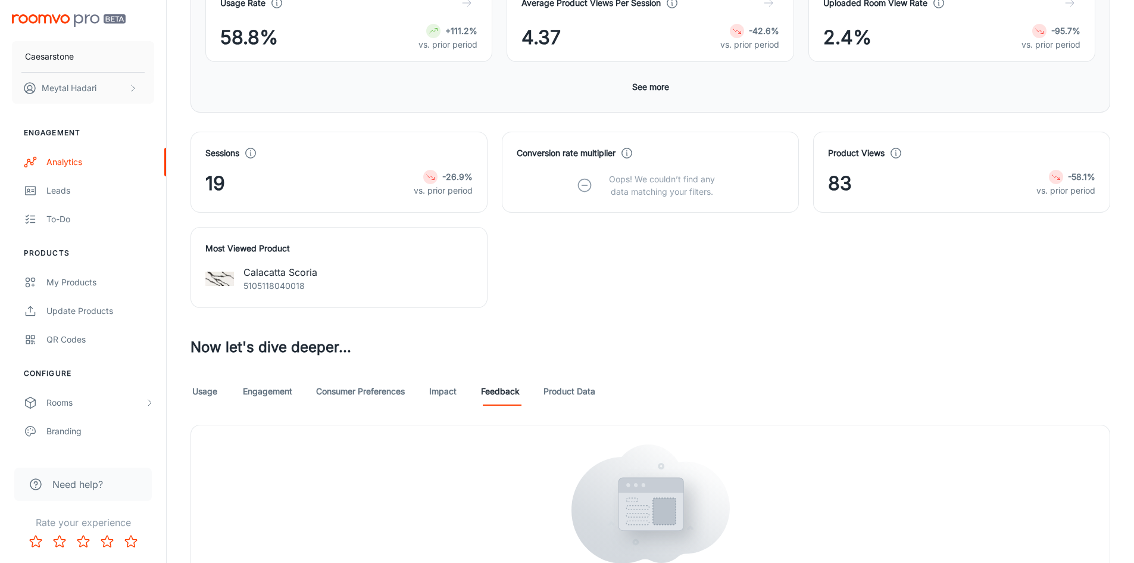
scroll to position [373, 0]
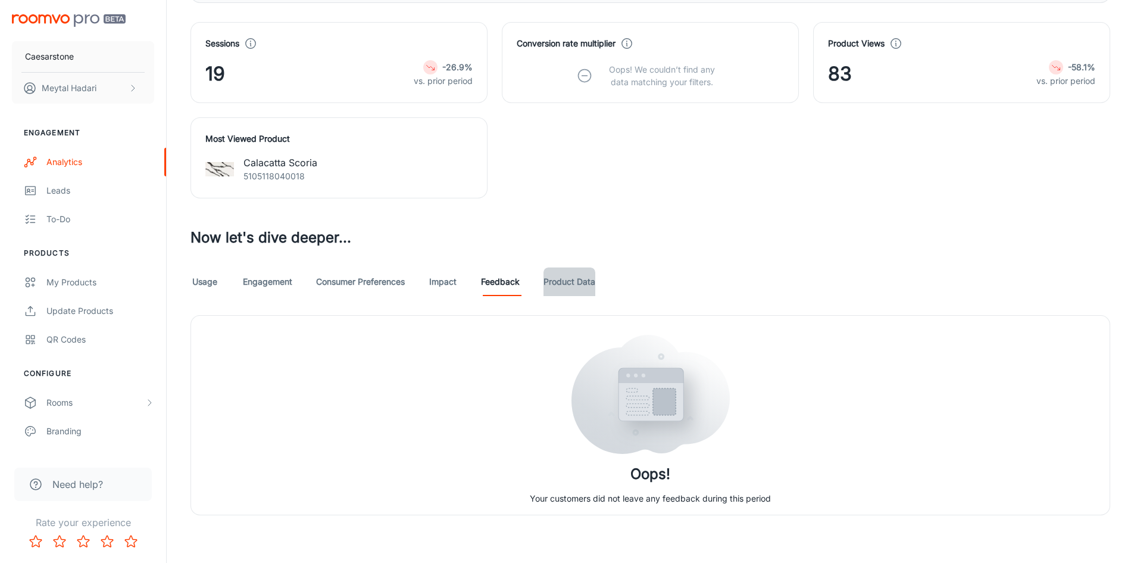
click at [569, 286] on link "Product Data" at bounding box center [570, 281] width 52 height 29
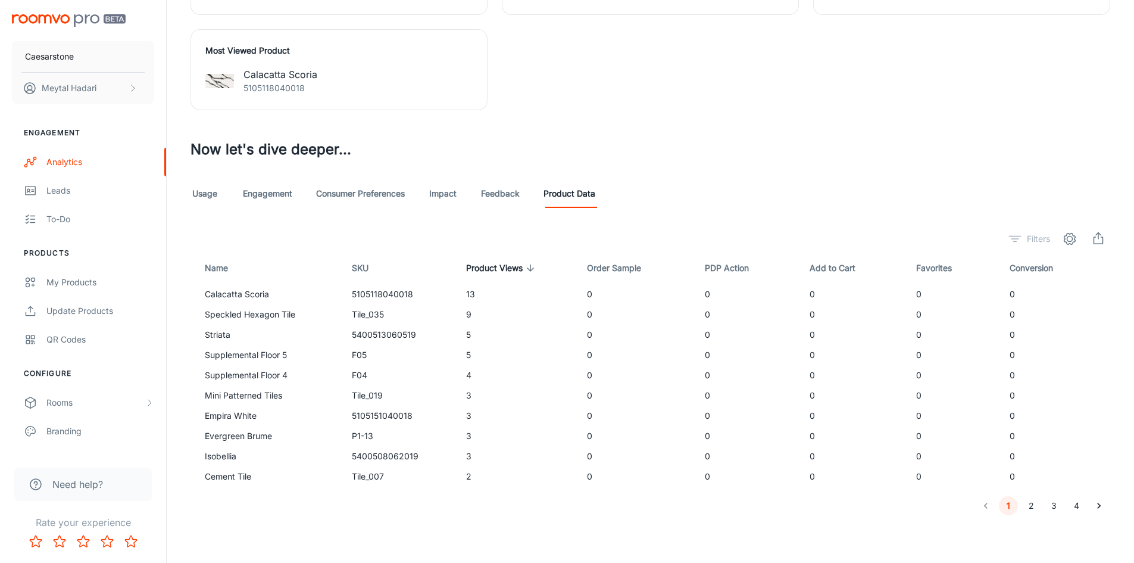
scroll to position [461, 0]
click at [1025, 237] on button "Filters" at bounding box center [1029, 238] width 47 height 19
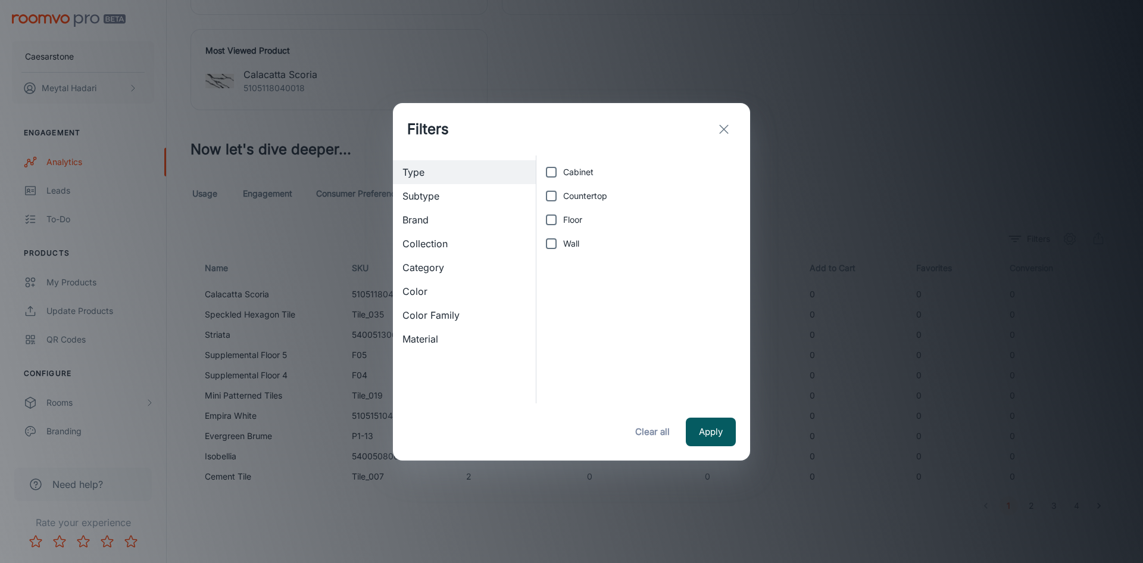
click at [727, 133] on icon "exit" at bounding box center [724, 129] width 14 height 14
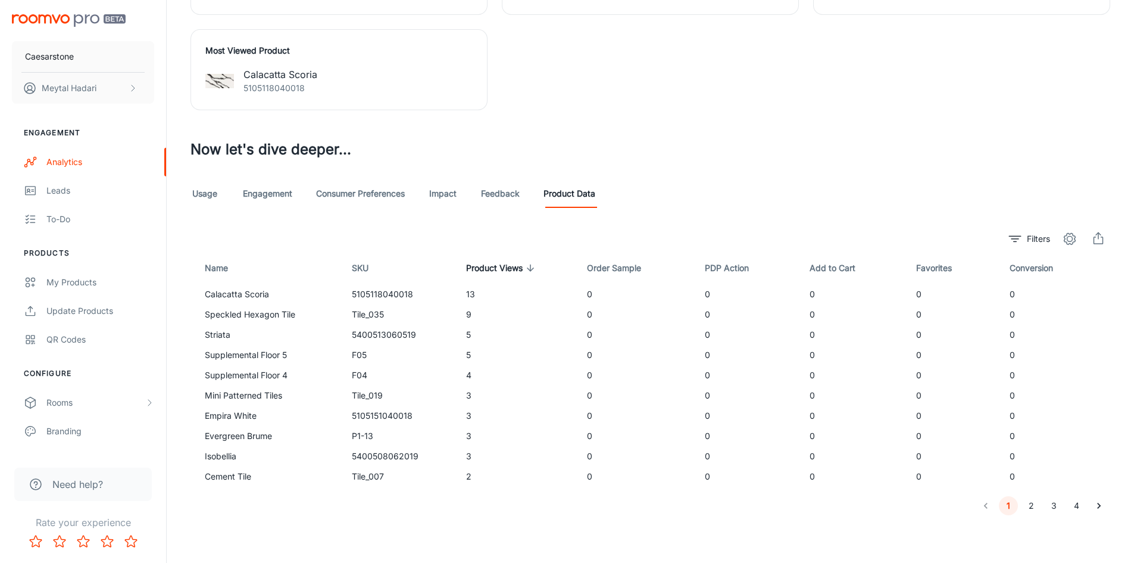
click at [499, 193] on link "Feedback" at bounding box center [500, 193] width 39 height 29
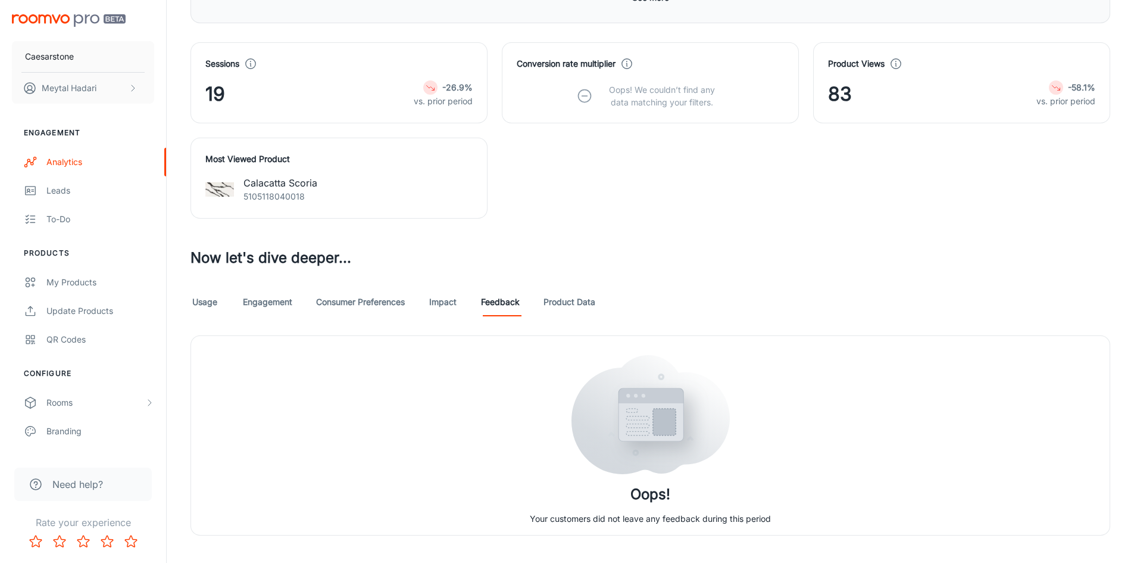
scroll to position [373, 0]
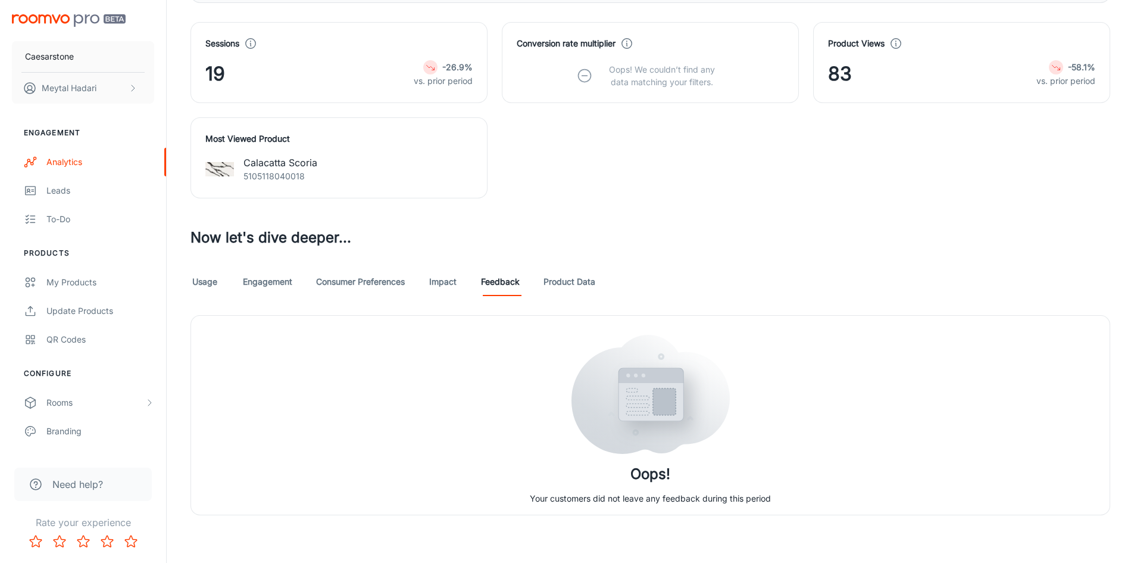
click at [363, 283] on link "Consumer Preferences" at bounding box center [360, 281] width 89 height 29
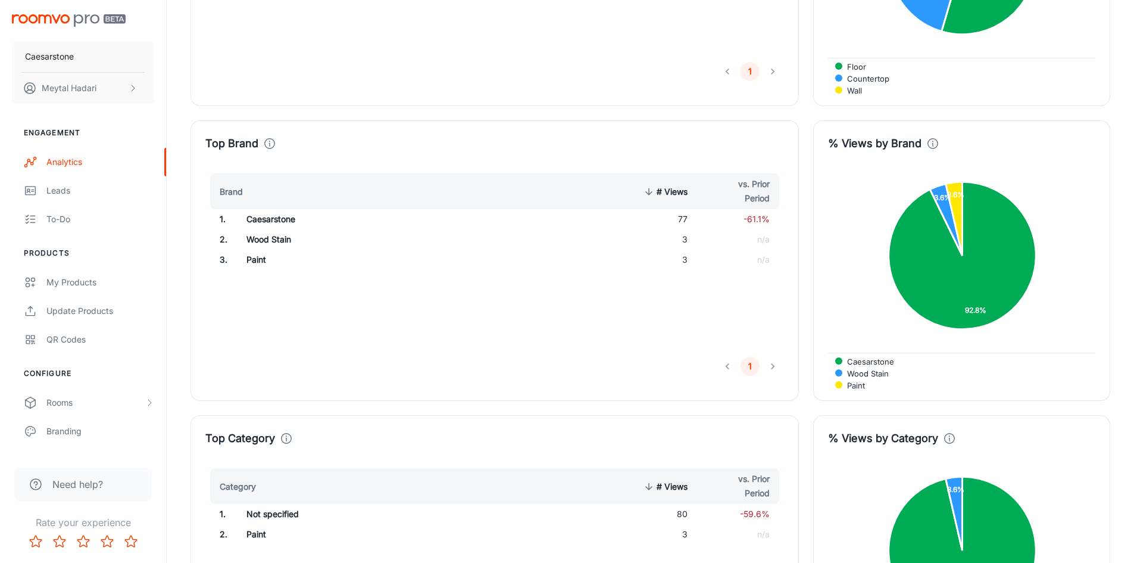
scroll to position [476, 0]
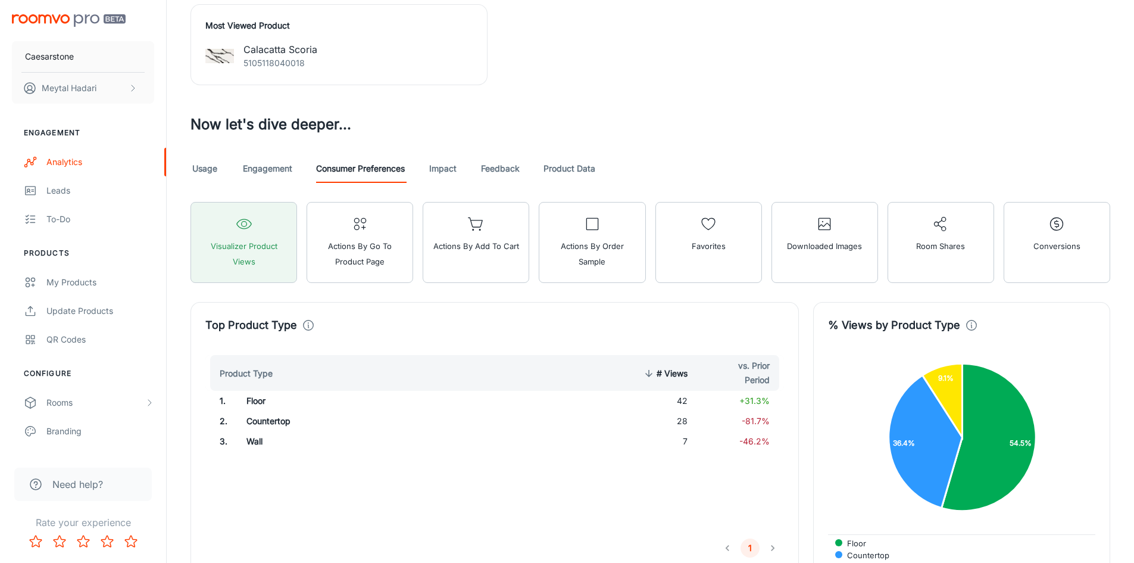
click at [287, 181] on link "Engagement" at bounding box center [267, 168] width 49 height 29
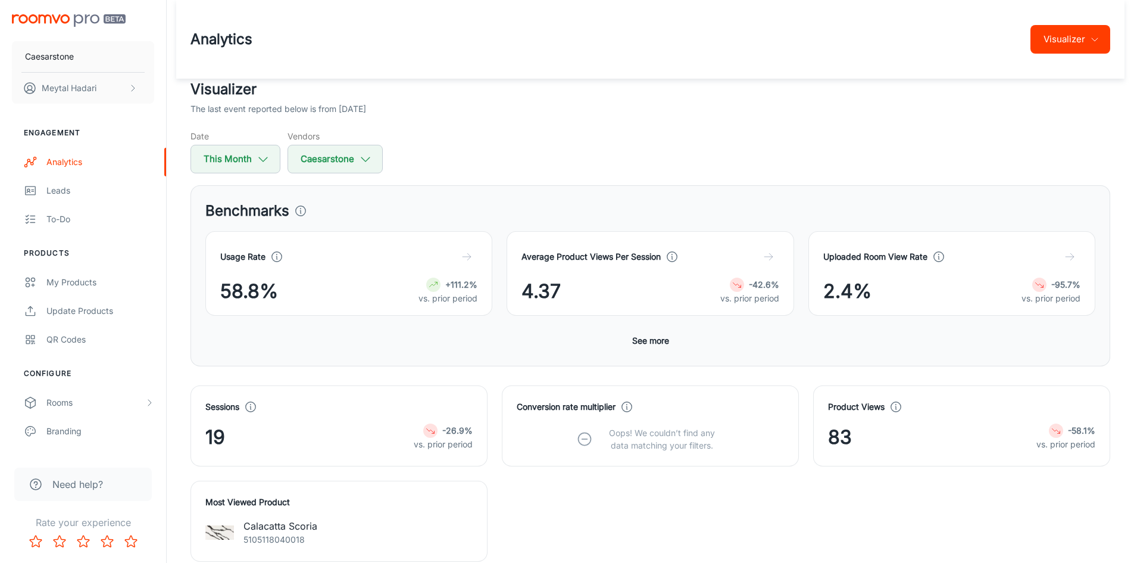
scroll to position [476, 0]
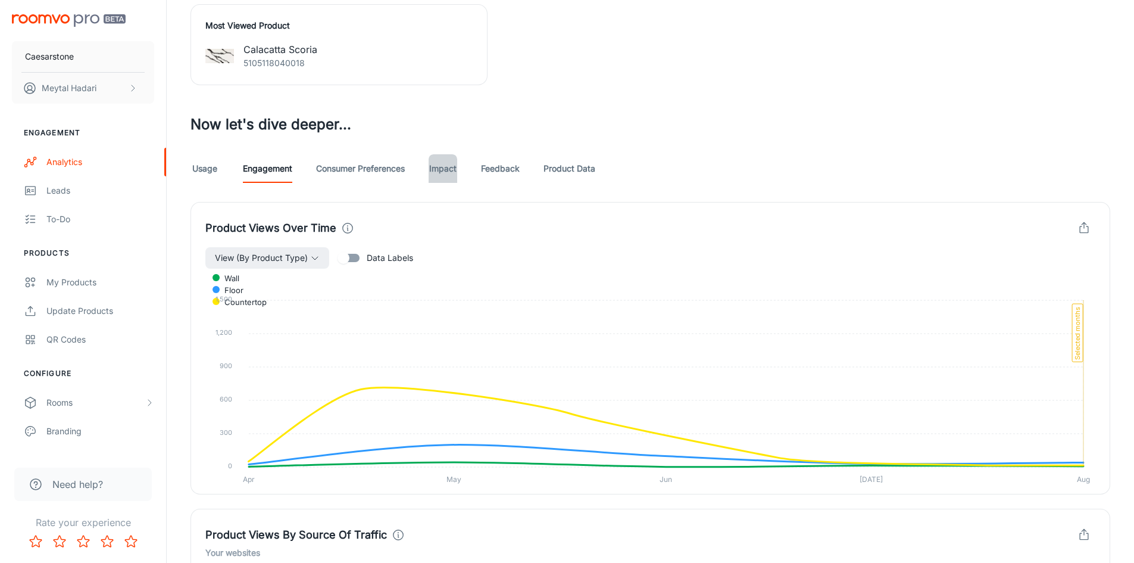
click at [438, 178] on link "Impact" at bounding box center [443, 168] width 29 height 29
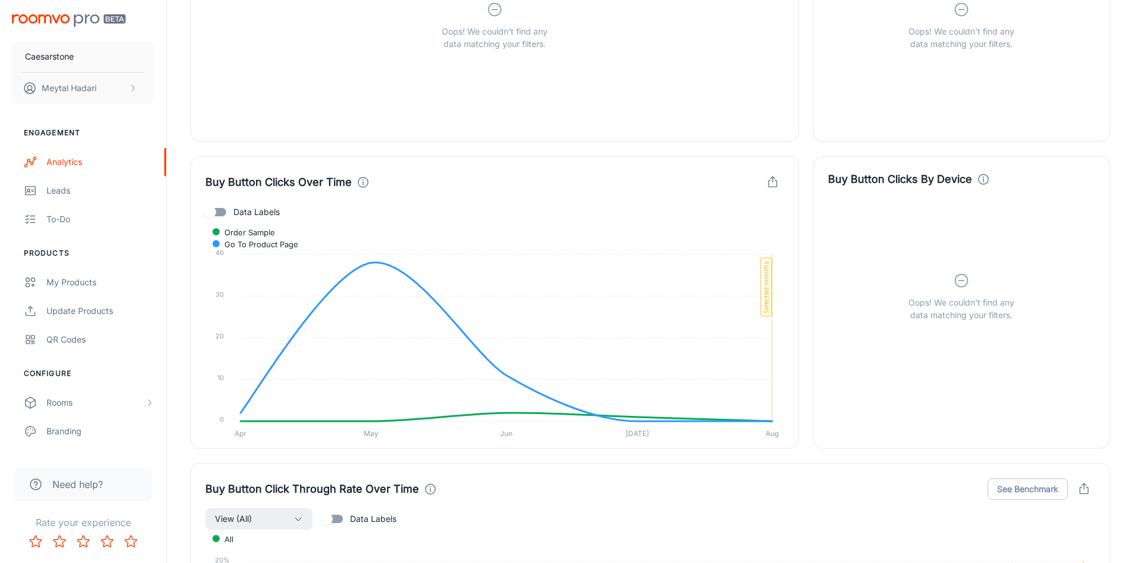
scroll to position [1131, 0]
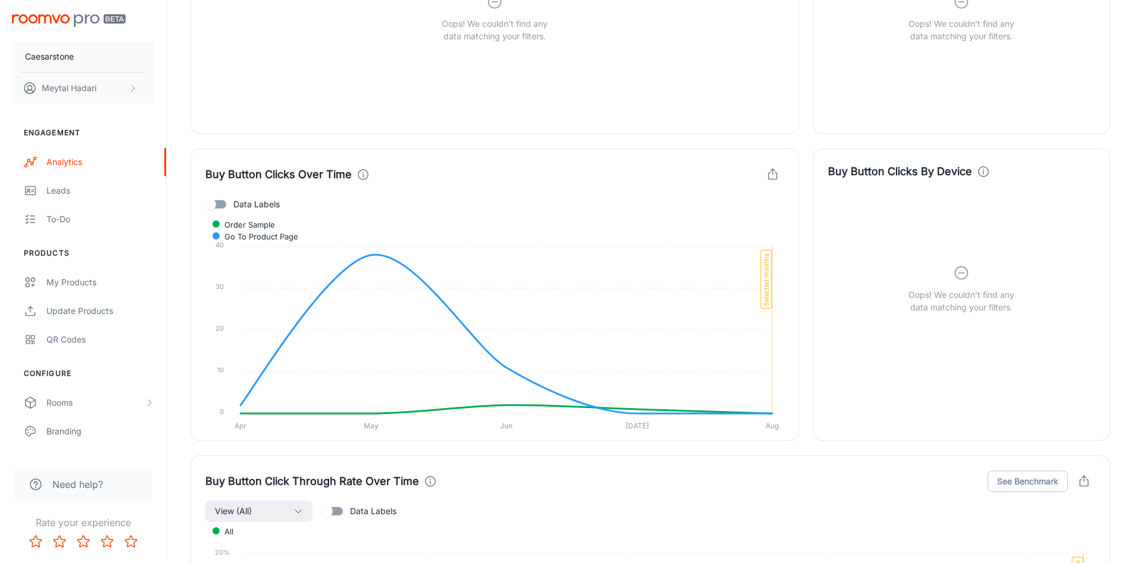
click at [257, 211] on span "Data Labels" at bounding box center [256, 204] width 46 height 13
click at [244, 215] on input "Data Labels" at bounding box center [210, 204] width 68 height 23
click at [208, 211] on input "Data Labels" at bounding box center [222, 204] width 68 height 23
checkbox input "false"
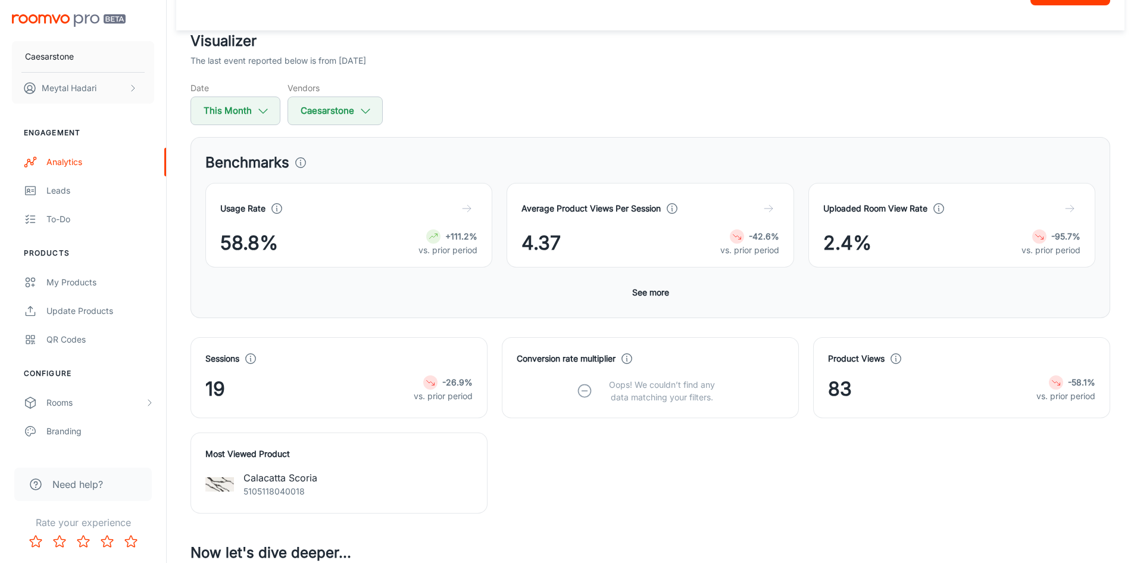
scroll to position [0, 0]
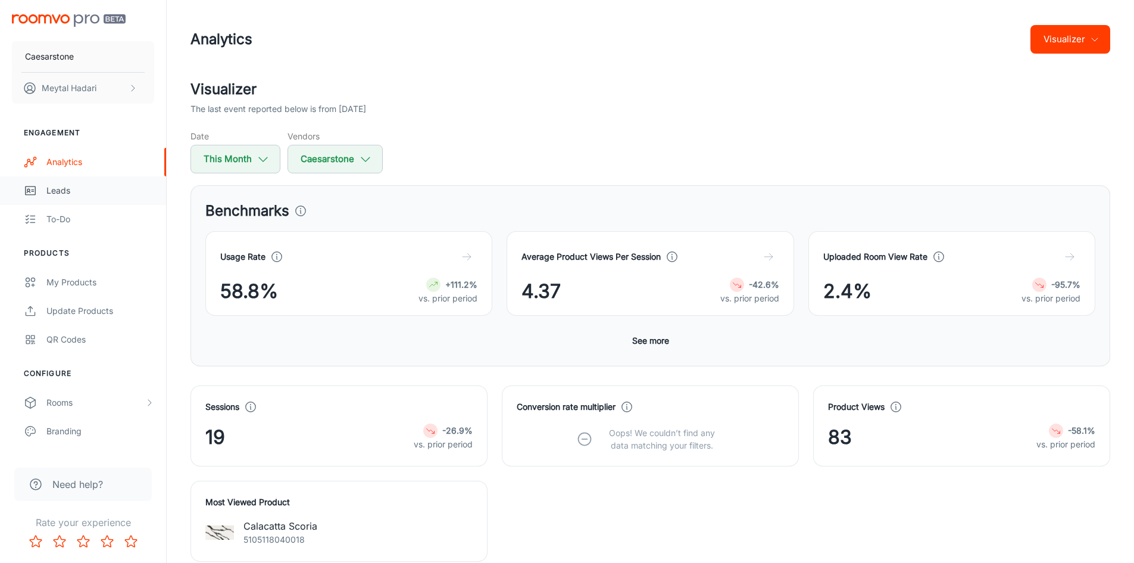
click at [60, 184] on div "Leads" at bounding box center [100, 190] width 108 height 13
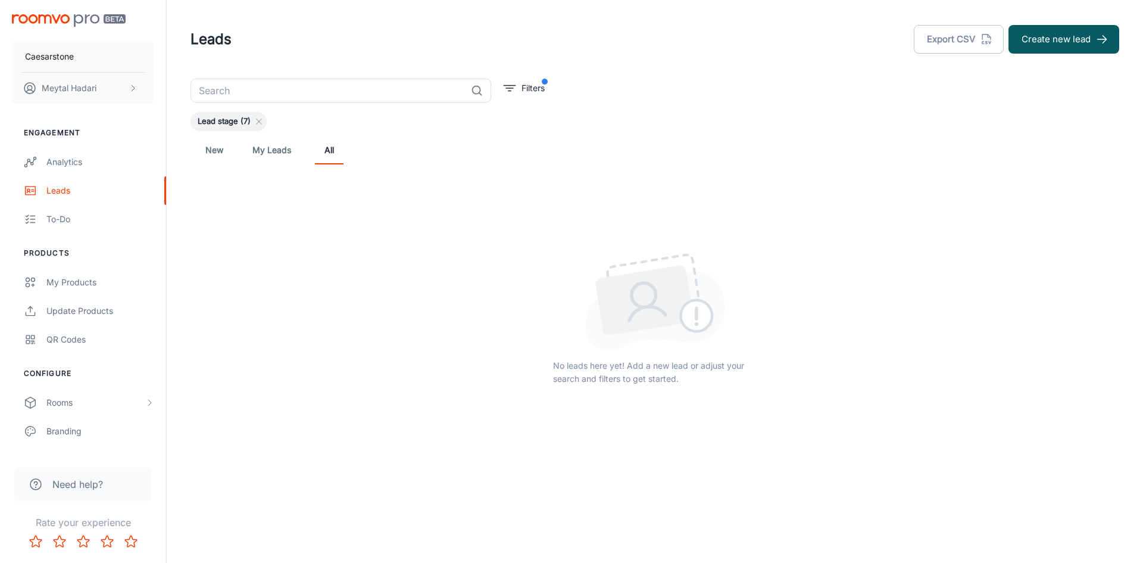
click at [218, 148] on link "New" at bounding box center [214, 150] width 29 height 29
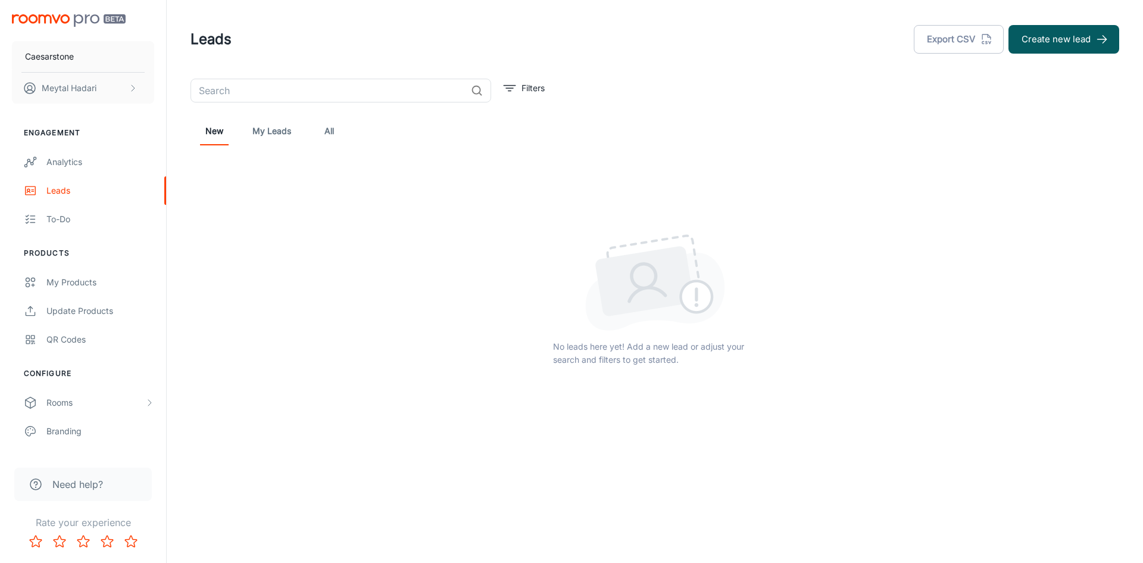
click at [266, 131] on link "My Leads" at bounding box center [271, 131] width 39 height 29
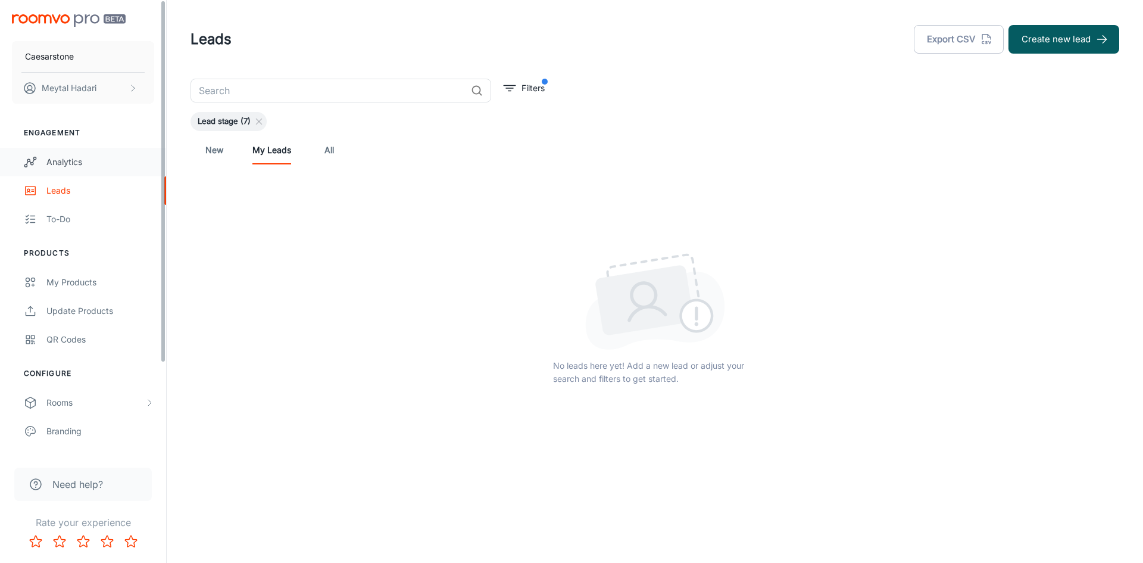
click at [66, 160] on div "Analytics" at bounding box center [100, 161] width 108 height 13
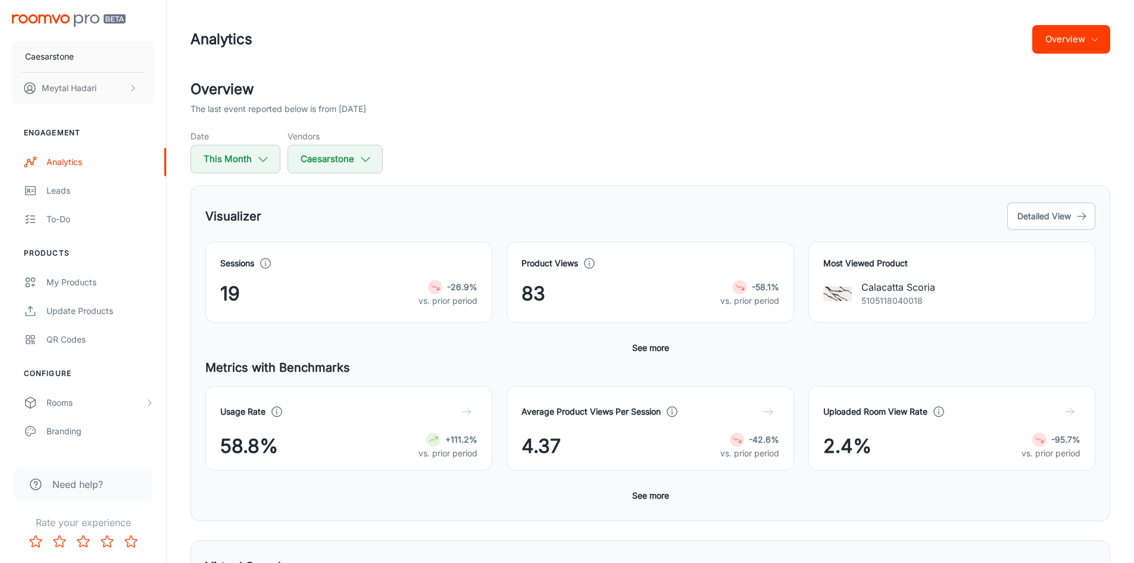
click at [649, 506] on button "See more" at bounding box center [650, 495] width 46 height 21
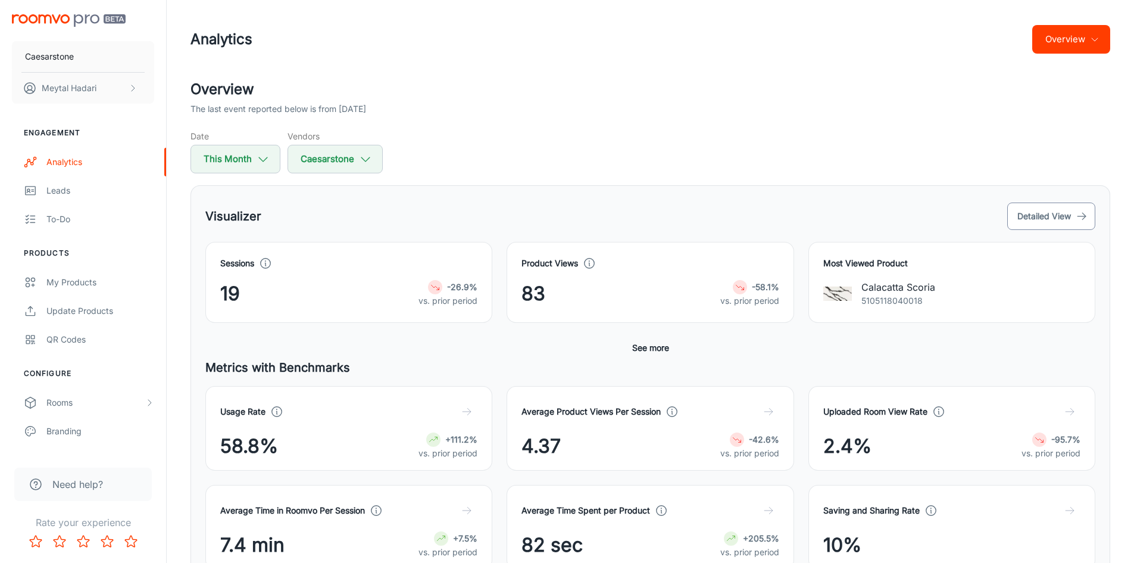
click at [1031, 219] on button "Detailed View" at bounding box center [1051, 215] width 88 height 27
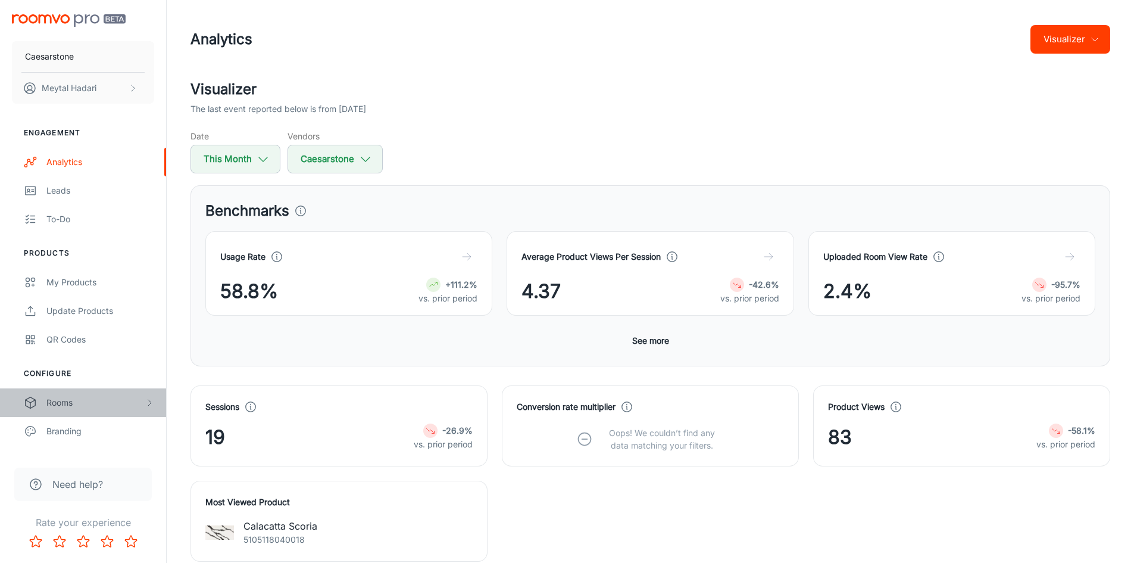
click at [76, 393] on div "Rooms" at bounding box center [83, 402] width 166 height 29
click at [89, 432] on div "My Rooms" at bounding box center [100, 430] width 108 height 13
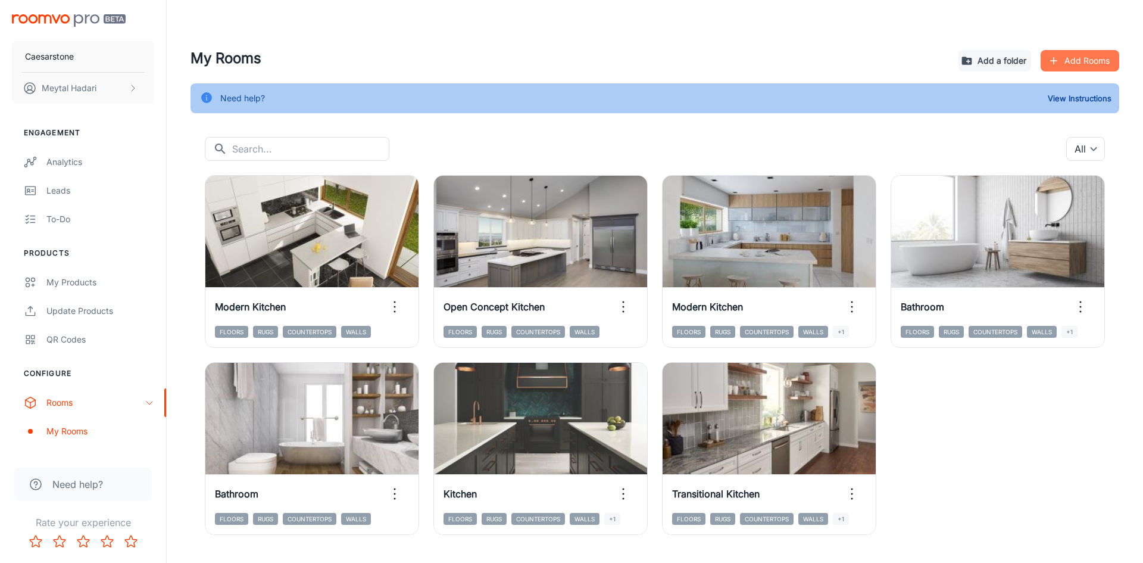
click at [1076, 51] on button "Add Rooms" at bounding box center [1080, 60] width 79 height 21
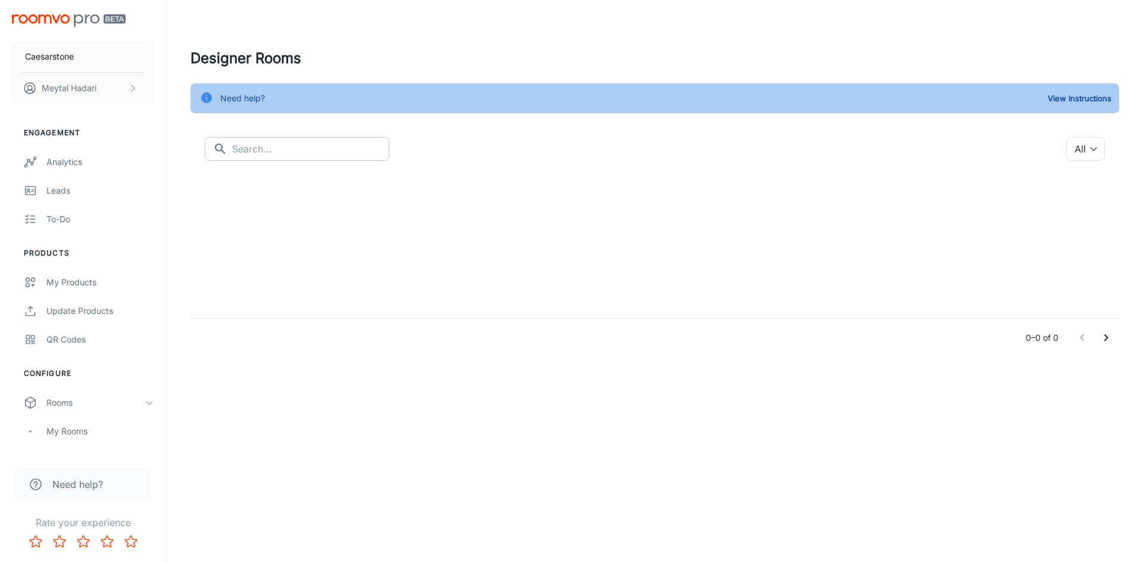
click at [257, 147] on input "text" at bounding box center [310, 149] width 157 height 24
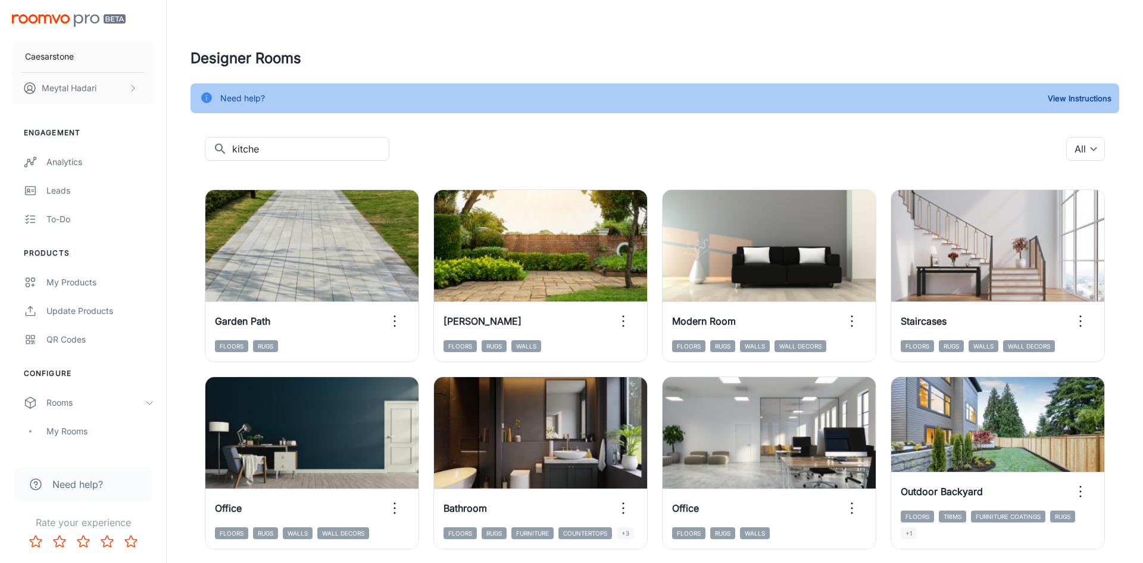
type input "kitchen"
